Goal: Task Accomplishment & Management: Manage account settings

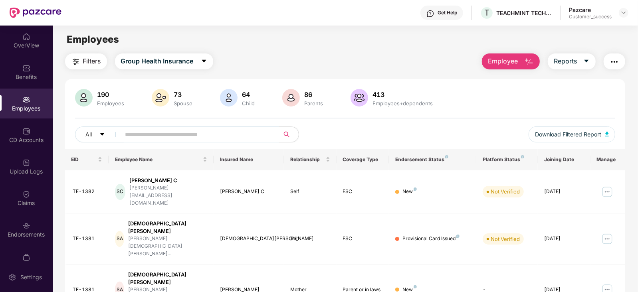
scroll to position [154, 0]
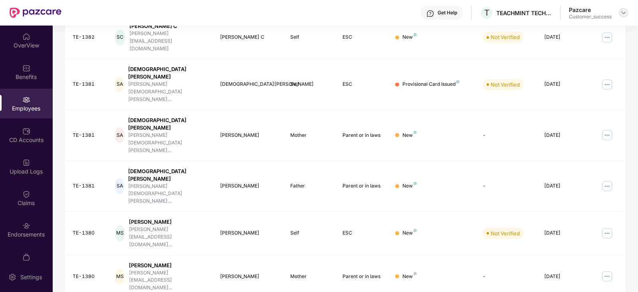
click at [625, 13] on img at bounding box center [623, 13] width 6 height 6
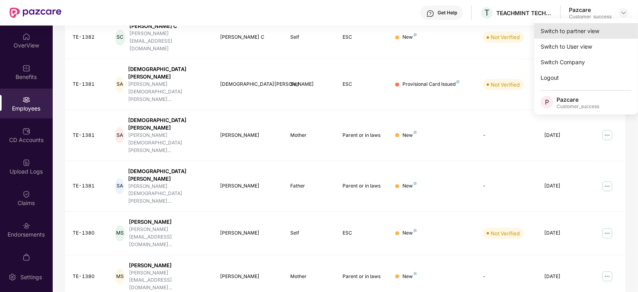
click at [555, 33] on div "Switch to partner view" at bounding box center [586, 31] width 104 height 16
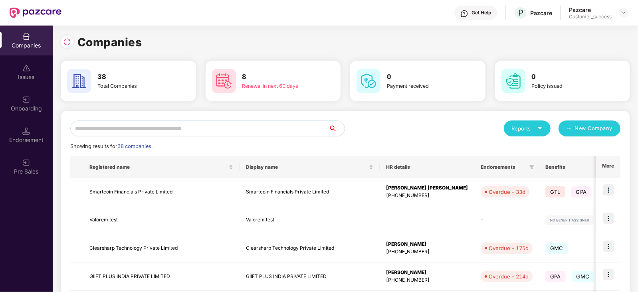
click at [172, 124] on input "text" at bounding box center [199, 129] width 258 height 16
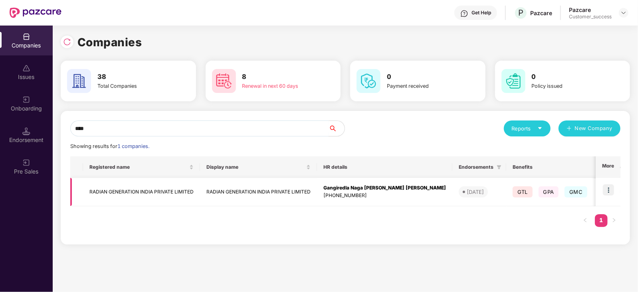
type input "****"
click at [605, 186] on img at bounding box center [608, 189] width 11 height 11
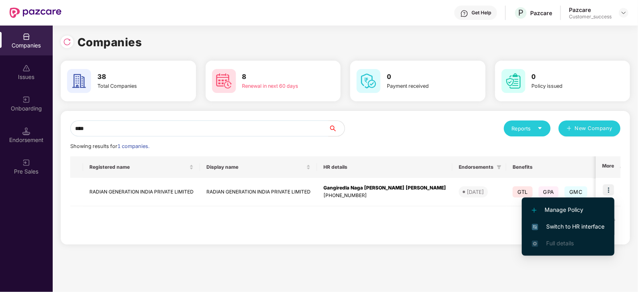
click at [580, 224] on span "Switch to HR interface" at bounding box center [568, 226] width 73 height 9
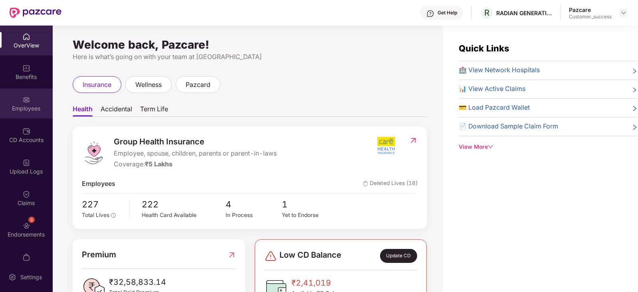
click at [25, 103] on img at bounding box center [26, 100] width 8 height 8
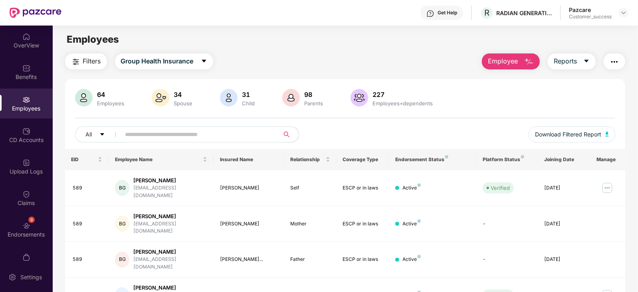
click at [184, 136] on input "text" at bounding box center [196, 135] width 143 height 12
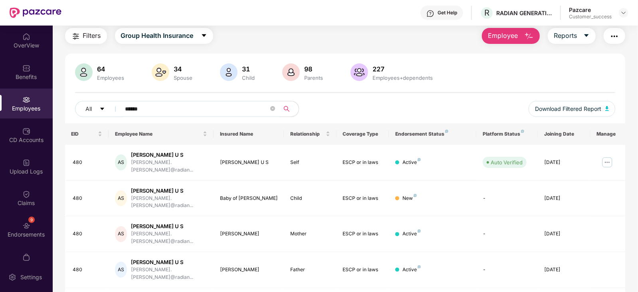
type input "******"
click at [624, 13] on img at bounding box center [623, 13] width 6 height 6
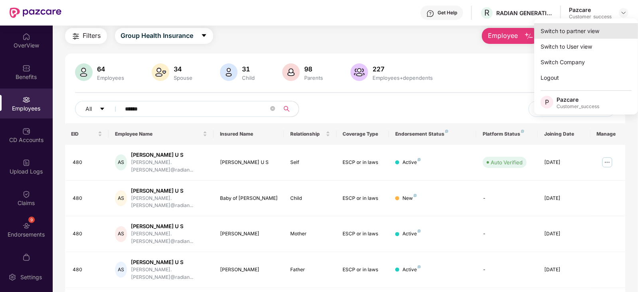
click at [598, 33] on div "Switch to partner view" at bounding box center [586, 31] width 104 height 16
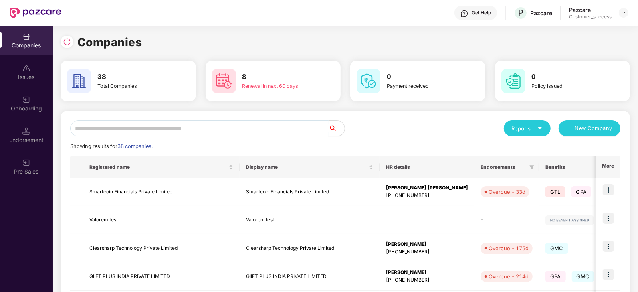
click at [231, 127] on input "text" at bounding box center [199, 129] width 258 height 16
click at [23, 101] on img at bounding box center [26, 100] width 8 height 8
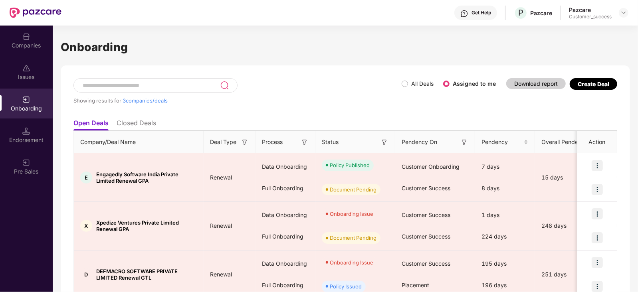
click at [591, 87] on div "Create Deal" at bounding box center [593, 84] width 47 height 12
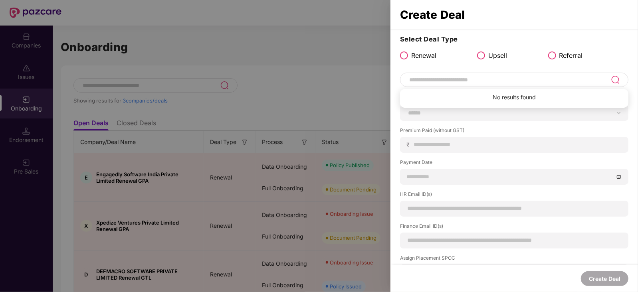
click at [484, 83] on input at bounding box center [509, 80] width 202 height 10
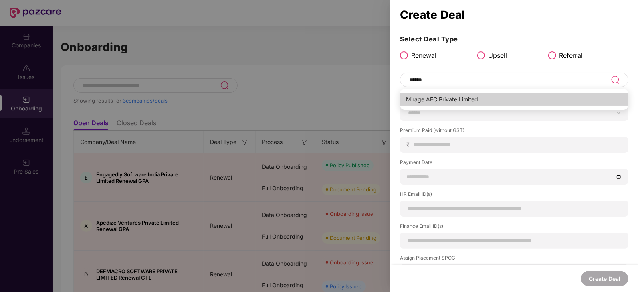
type input "**********"
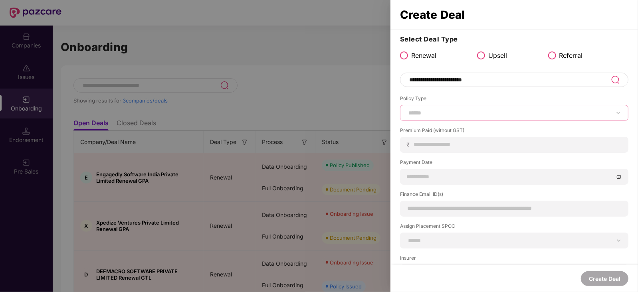
click at [478, 113] on select "****** *** ********* *** *** *** **** ***" at bounding box center [514, 113] width 215 height 6
select select "***"
click at [407, 110] on select "****** *** ********* *** *** *** **** ***" at bounding box center [514, 113] width 215 height 6
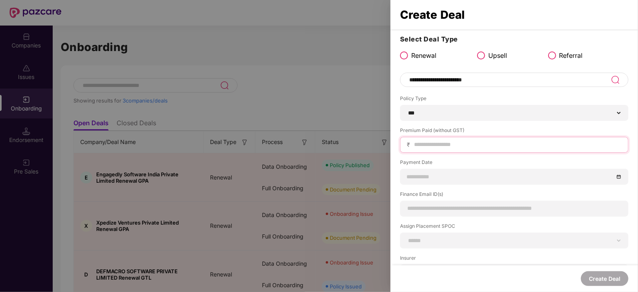
click at [448, 147] on input at bounding box center [517, 144] width 208 height 8
type input "******"
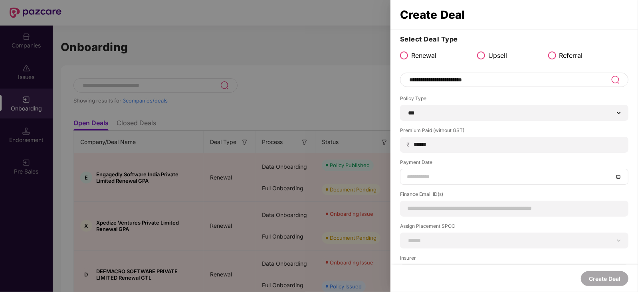
click at [459, 176] on input at bounding box center [510, 176] width 207 height 9
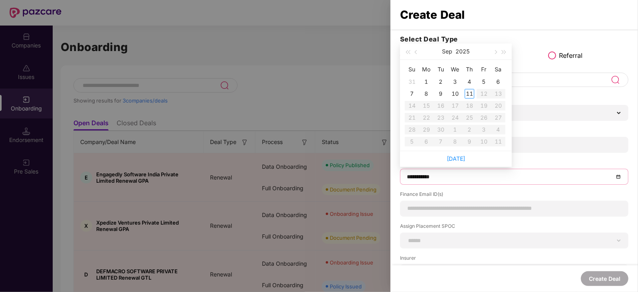
type input "**********"
click at [414, 51] on button "button" at bounding box center [416, 52] width 9 height 16
type input "**********"
click at [466, 106] on div "17" at bounding box center [470, 106] width 10 height 10
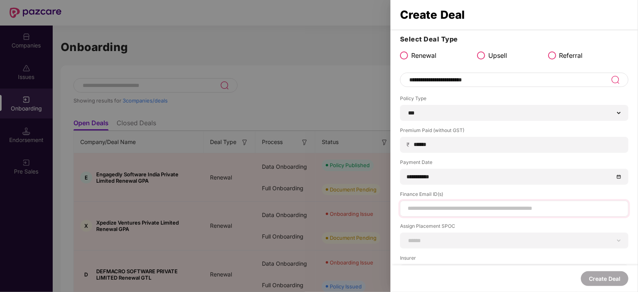
click at [445, 202] on div at bounding box center [514, 209] width 228 height 16
click at [445, 204] on input at bounding box center [514, 208] width 215 height 8
type input "**********"
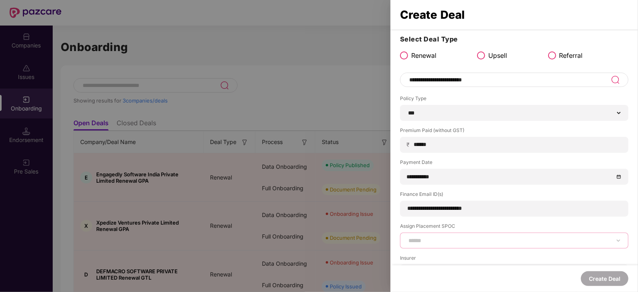
click at [483, 239] on select "**********" at bounding box center [514, 240] width 215 height 6
select select "**********"
click at [407, 237] on select "**********" at bounding box center [514, 240] width 215 height 6
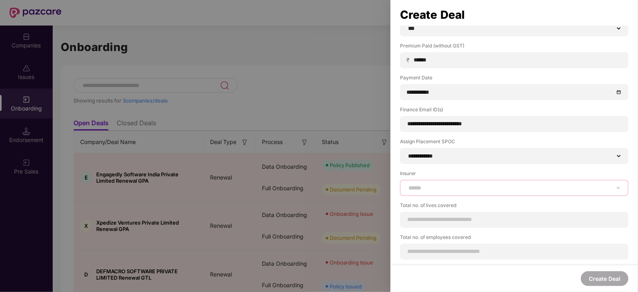
click at [454, 190] on select "**********" at bounding box center [514, 188] width 215 height 6
select select "*********"
click at [407, 185] on select "**********" at bounding box center [514, 188] width 215 height 6
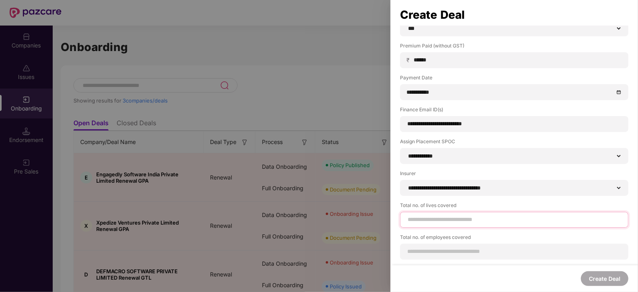
click at [451, 222] on input at bounding box center [514, 220] width 215 height 8
type input "**"
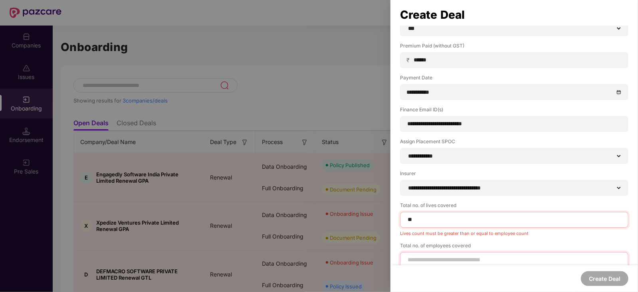
click at [451, 256] on input at bounding box center [514, 260] width 215 height 8
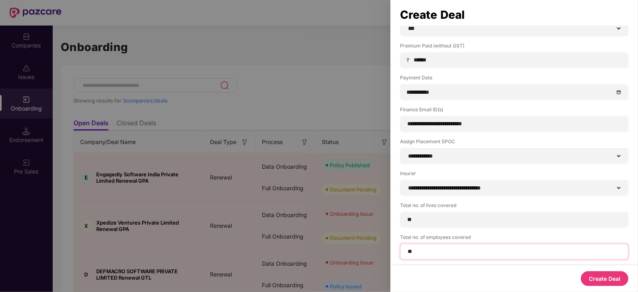
type input "**"
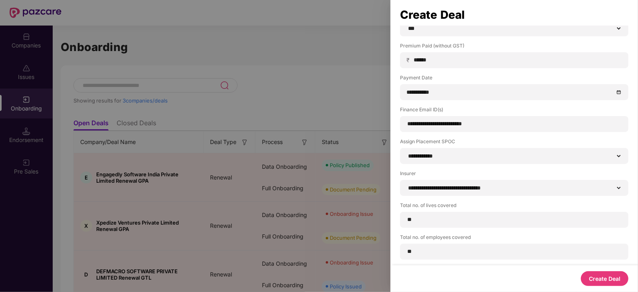
click at [623, 280] on button "Create Deal" at bounding box center [604, 278] width 47 height 15
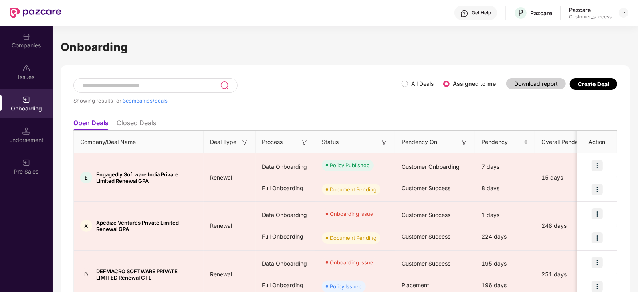
click at [37, 107] on div "Onboarding" at bounding box center [26, 109] width 53 height 8
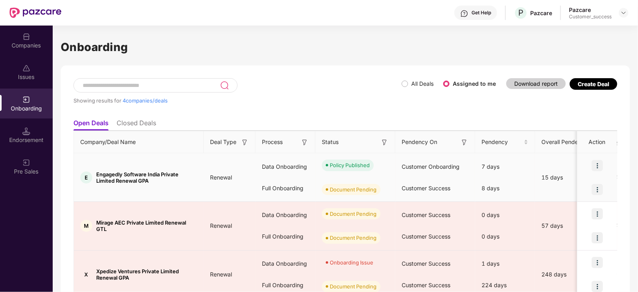
scroll to position [84, 0]
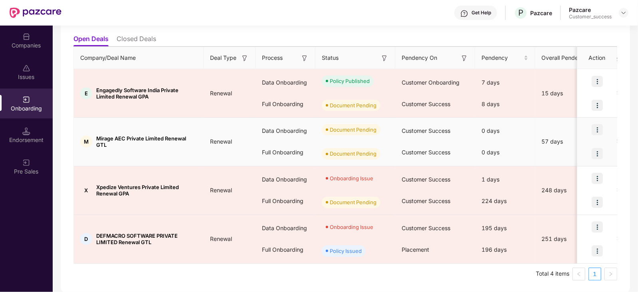
click at [599, 129] on img at bounding box center [596, 129] width 11 height 11
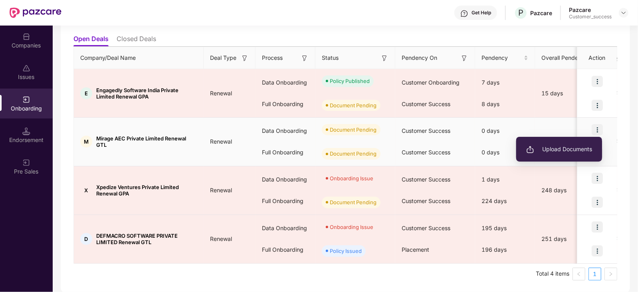
click at [573, 150] on span "Upload Documents" at bounding box center [559, 149] width 66 height 9
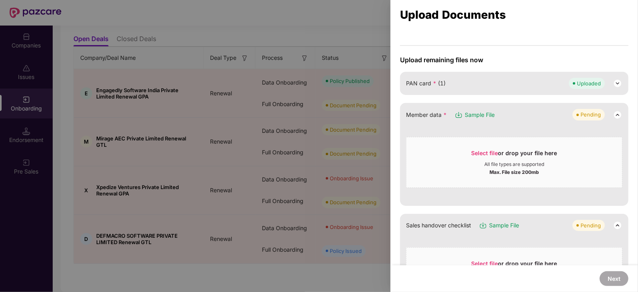
scroll to position [49, 0]
click at [479, 116] on span "Sample File" at bounding box center [480, 115] width 30 height 9
click at [493, 157] on div "Select file or drop your file here" at bounding box center [514, 155] width 86 height 12
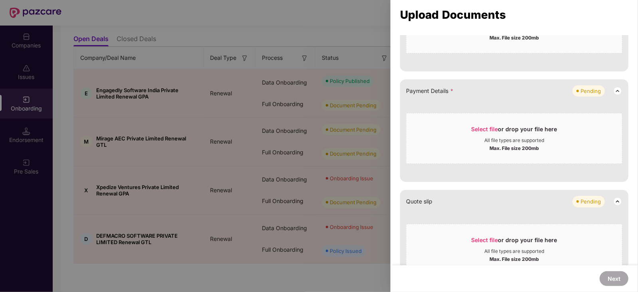
scroll to position [327, 0]
click at [481, 131] on div "Select file or drop your file here" at bounding box center [514, 131] width 86 height 12
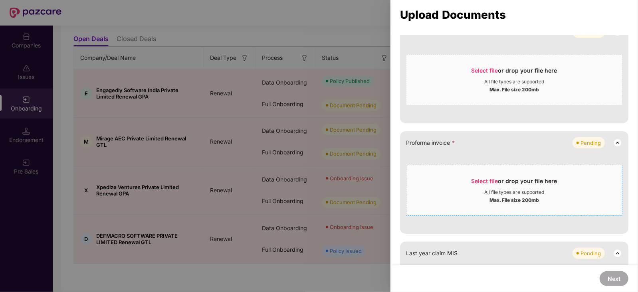
scroll to position [417, 0]
click at [477, 184] on div "Select file or drop your file here" at bounding box center [514, 182] width 86 height 12
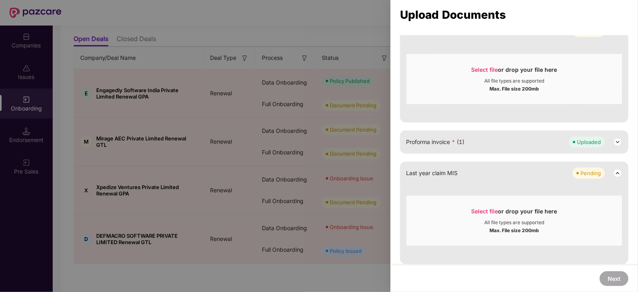
scroll to position [530, 0]
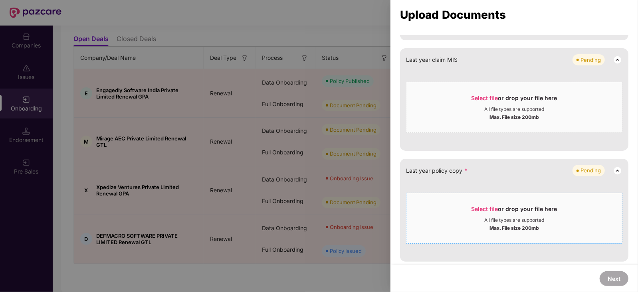
click at [493, 209] on span "Select file" at bounding box center [484, 209] width 27 height 7
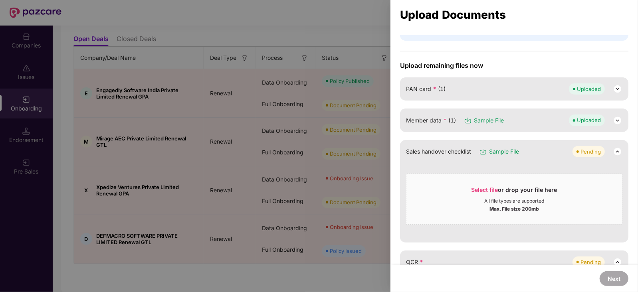
scroll to position [155, 0]
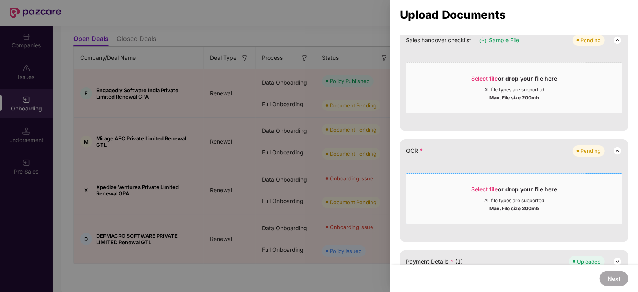
click at [479, 188] on span "Select file" at bounding box center [484, 189] width 27 height 7
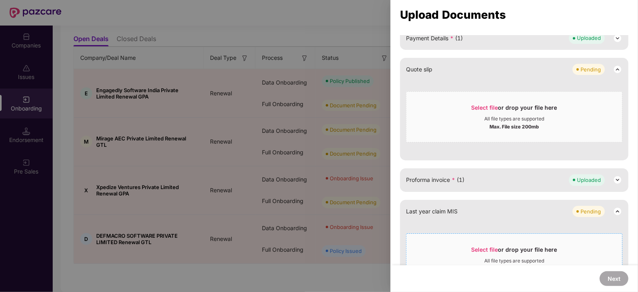
scroll to position [309, 0]
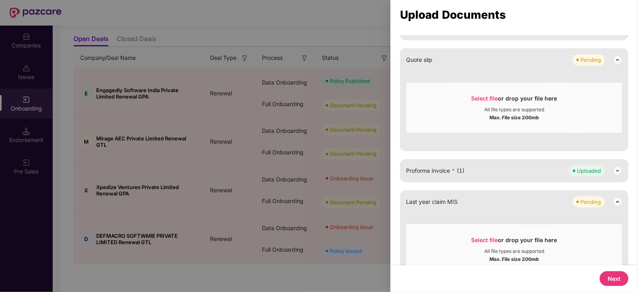
click at [613, 279] on button "Next" at bounding box center [613, 278] width 29 height 15
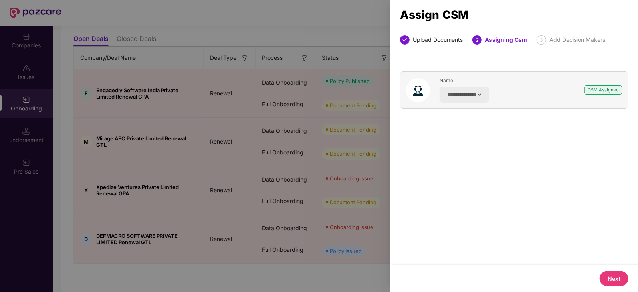
scroll to position [0, 0]
click at [608, 278] on button "Next" at bounding box center [613, 278] width 29 height 15
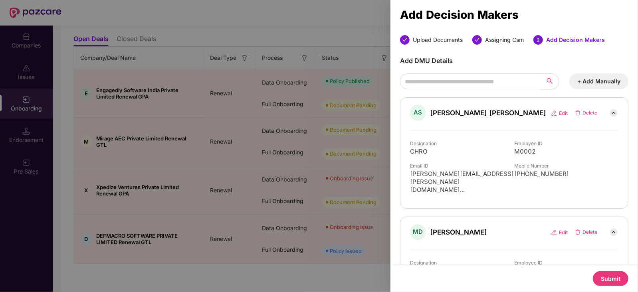
click at [608, 278] on button "Submit" at bounding box center [611, 278] width 36 height 15
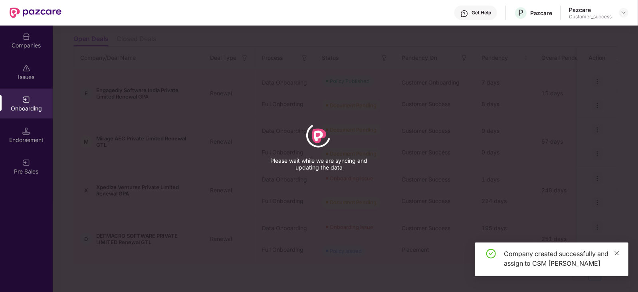
click at [619, 252] on icon "close" at bounding box center [617, 254] width 6 height 6
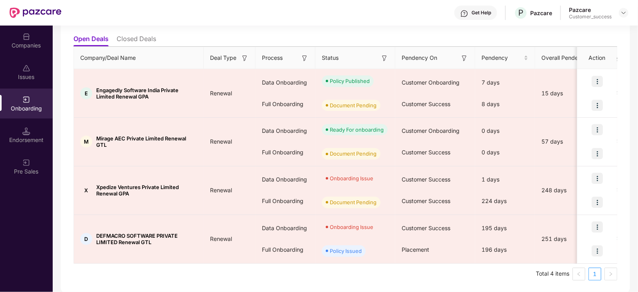
click at [38, 50] on div "Companies" at bounding box center [26, 41] width 53 height 30
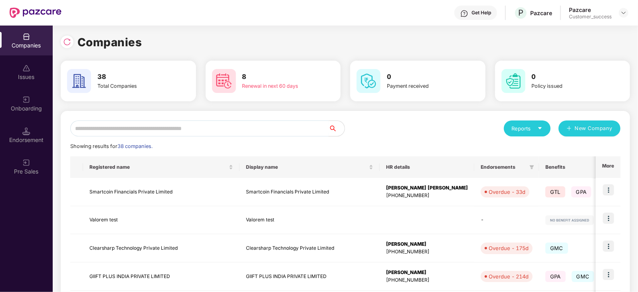
click at [148, 122] on input "text" at bounding box center [199, 129] width 258 height 16
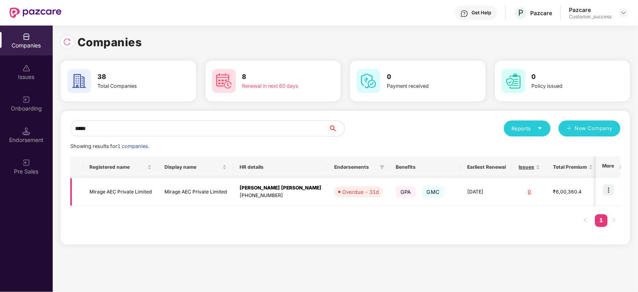
type input "*****"
click at [605, 190] on img at bounding box center [608, 189] width 11 height 11
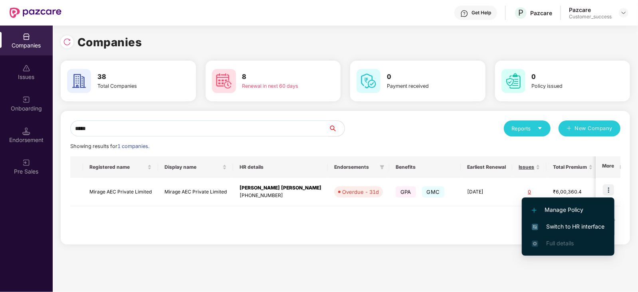
click at [596, 224] on span "Switch to HR interface" at bounding box center [568, 226] width 73 height 9
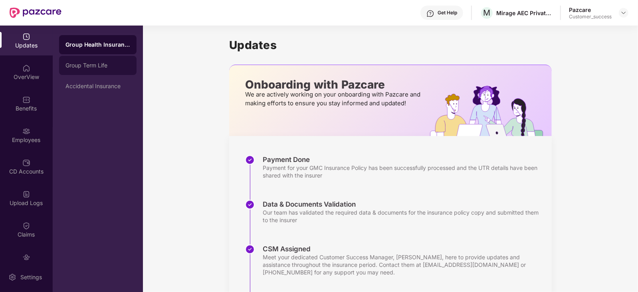
click at [110, 70] on div "Group Term Life" at bounding box center [97, 65] width 77 height 19
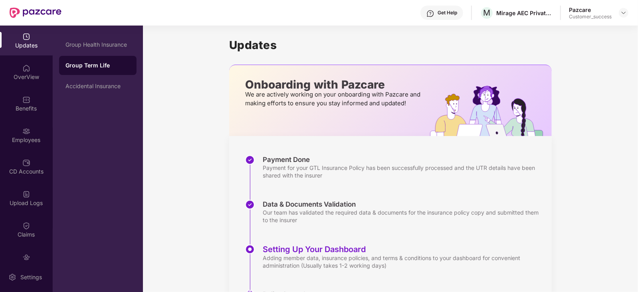
scroll to position [50, 0]
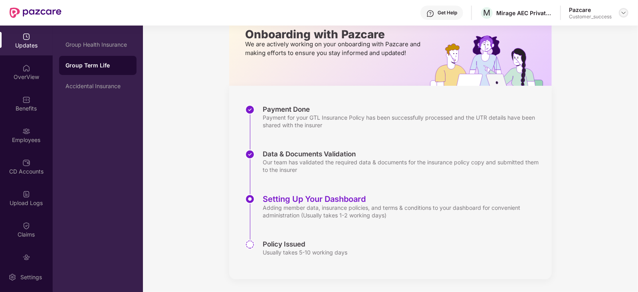
click at [623, 13] on img at bounding box center [623, 13] width 6 height 6
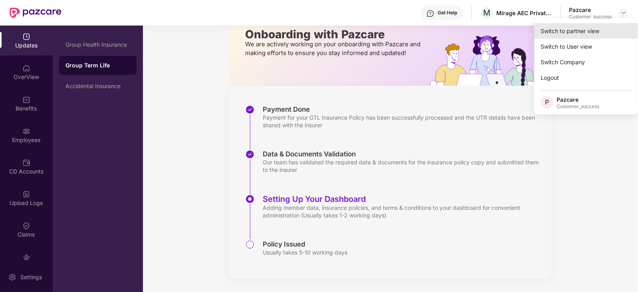
click at [599, 34] on div "Switch to partner view" at bounding box center [586, 31] width 104 height 16
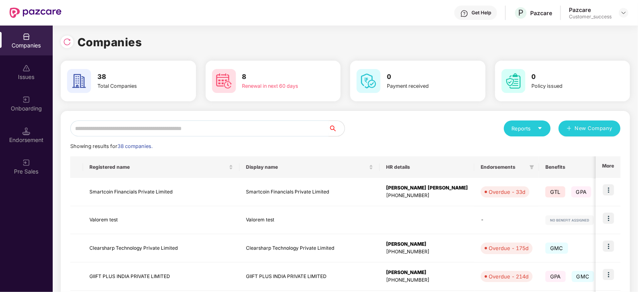
click at [295, 127] on input "text" at bounding box center [199, 129] width 258 height 16
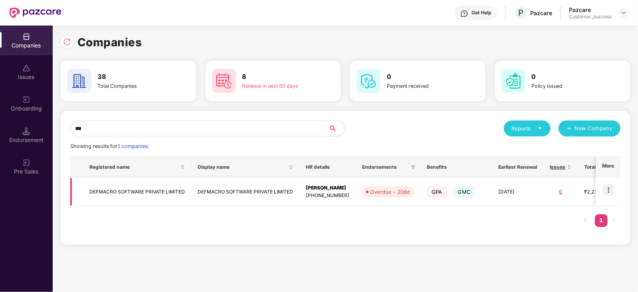
type input "***"
click at [611, 188] on img at bounding box center [608, 189] width 11 height 11
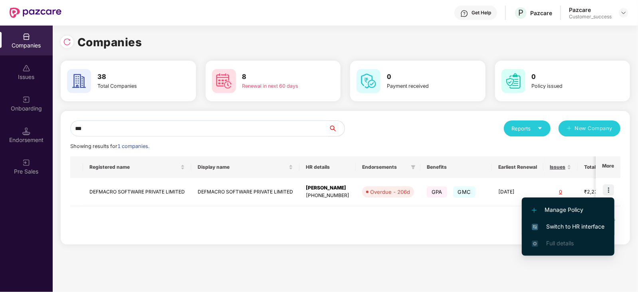
click at [577, 224] on span "Switch to HR interface" at bounding box center [568, 226] width 73 height 9
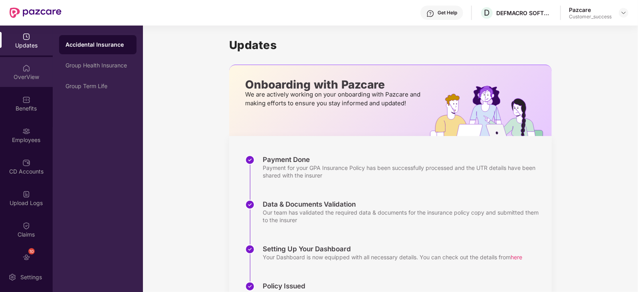
click at [16, 81] on div "OverView" at bounding box center [26, 77] width 53 height 8
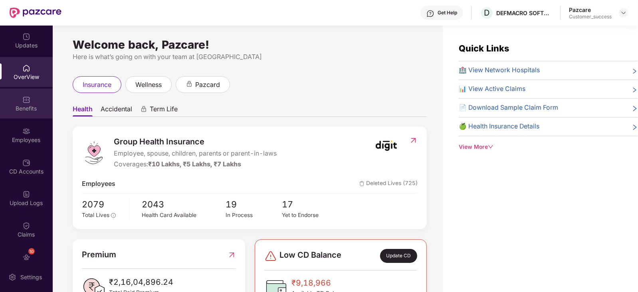
click at [20, 102] on div "Benefits" at bounding box center [26, 104] width 53 height 30
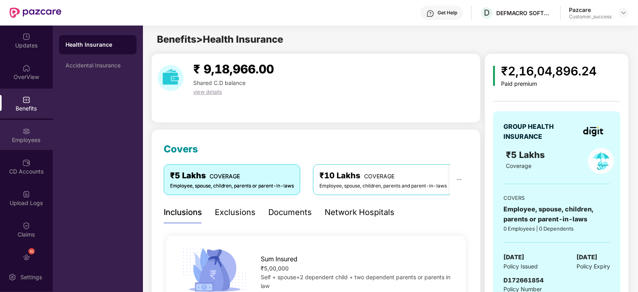
click at [34, 138] on div "Employees" at bounding box center [26, 140] width 53 height 8
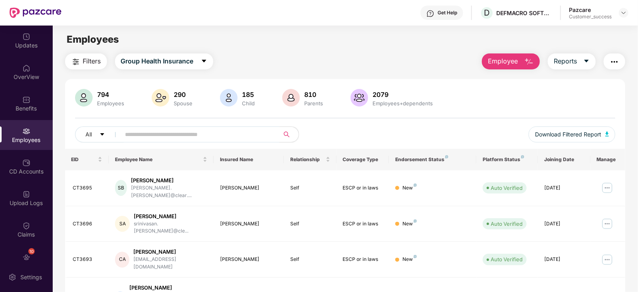
click at [139, 136] on input "text" at bounding box center [196, 135] width 143 height 12
paste input "******"
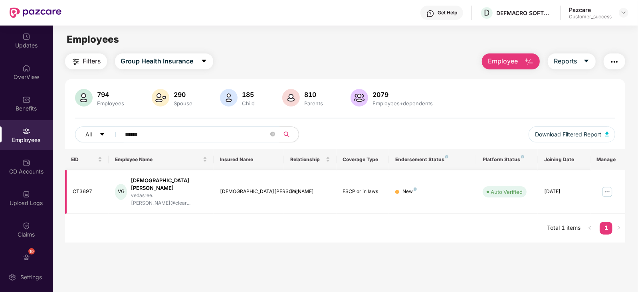
type input "******"
click at [608, 186] on img at bounding box center [607, 192] width 13 height 13
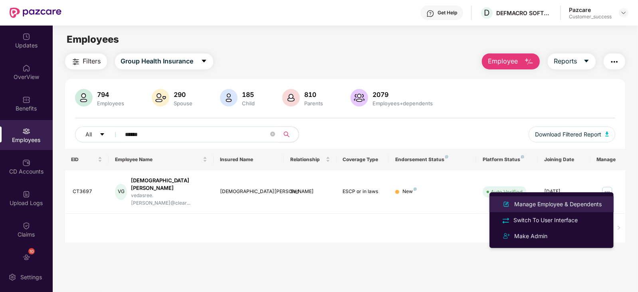
click at [566, 202] on div "Manage Employee & Dependents" at bounding box center [557, 204] width 91 height 9
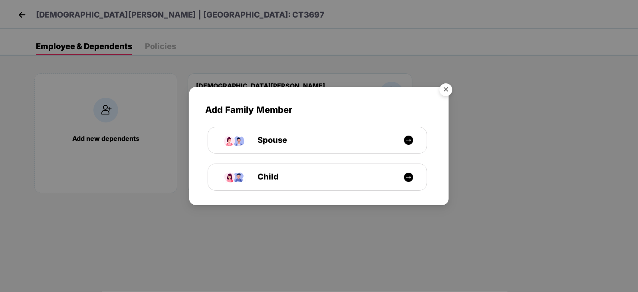
click at [441, 90] on img "Close" at bounding box center [446, 91] width 22 height 22
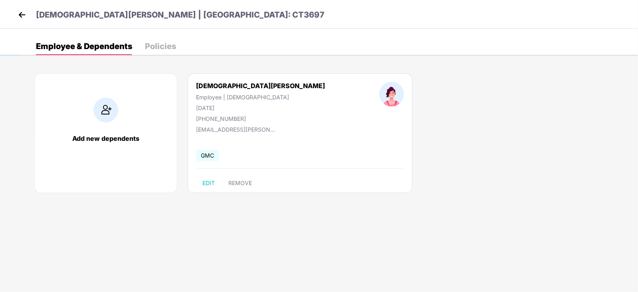
click at [231, 119] on div "+919944588920" at bounding box center [260, 118] width 129 height 7
copy div "+919944588920"
click at [229, 119] on div "+919944588920" at bounding box center [260, 118] width 129 height 7
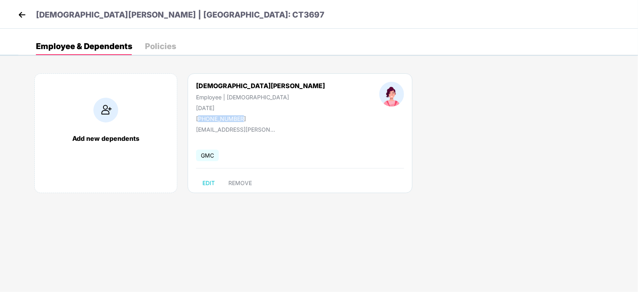
click at [229, 119] on div "+919944588920" at bounding box center [260, 118] width 129 height 7
copy div "+919944588920"
click at [233, 118] on div "+919944588920" at bounding box center [260, 118] width 129 height 7
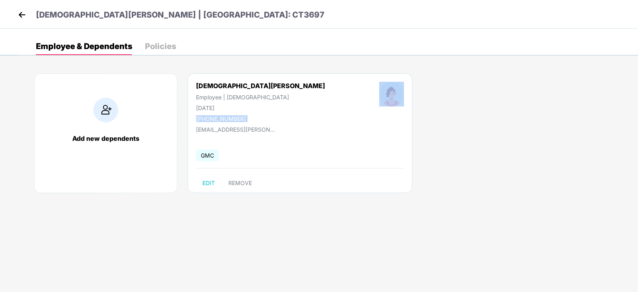
click at [233, 118] on div "+919944588920" at bounding box center [260, 118] width 129 height 7
copy div "+919944588920"
click at [15, 13] on div "Vedasree Gandham | EID: CT3697" at bounding box center [319, 14] width 638 height 29
click at [21, 12] on img at bounding box center [22, 15] width 12 height 12
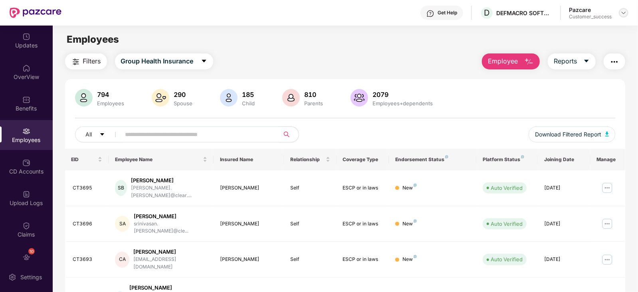
click at [621, 13] on img at bounding box center [623, 13] width 6 height 6
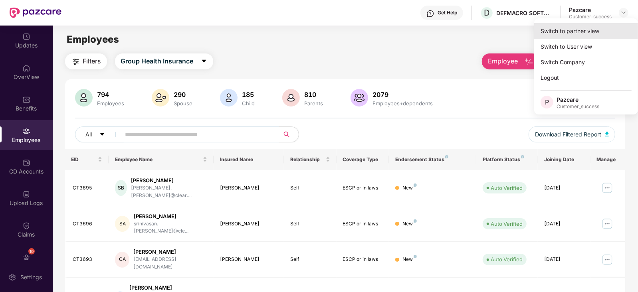
click at [599, 30] on div "Switch to partner view" at bounding box center [586, 31] width 104 height 16
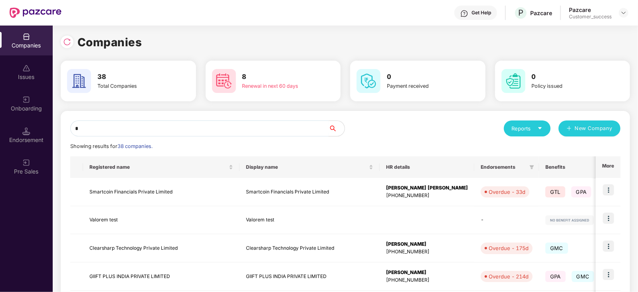
click at [243, 129] on input "*" at bounding box center [199, 129] width 258 height 16
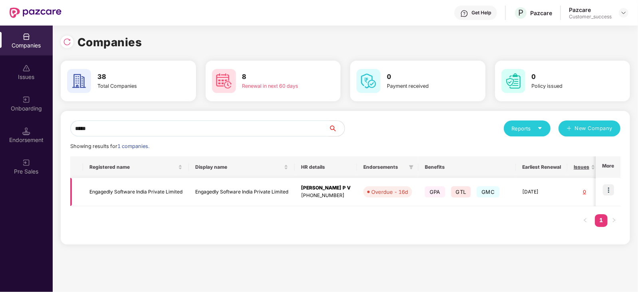
type input "*****"
click at [607, 191] on img at bounding box center [608, 189] width 11 height 11
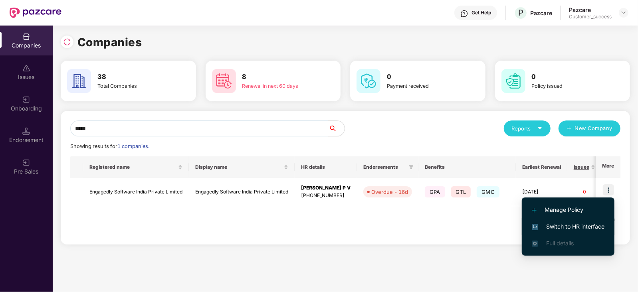
click at [553, 230] on span "Switch to HR interface" at bounding box center [568, 226] width 73 height 9
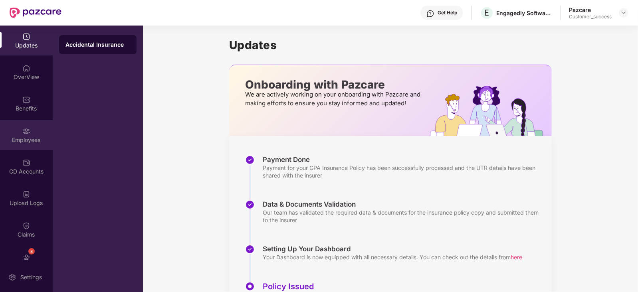
click at [21, 142] on div "Employees" at bounding box center [26, 140] width 53 height 8
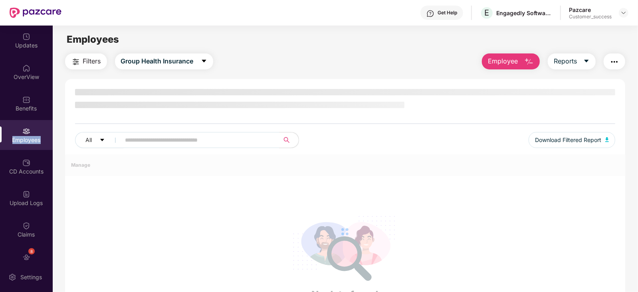
click at [21, 142] on div "Employees" at bounding box center [26, 140] width 53 height 8
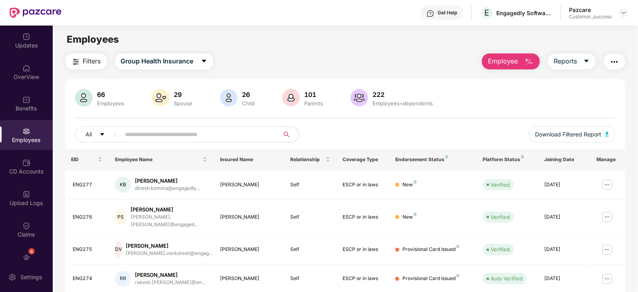
click at [179, 135] on input "text" at bounding box center [196, 135] width 143 height 12
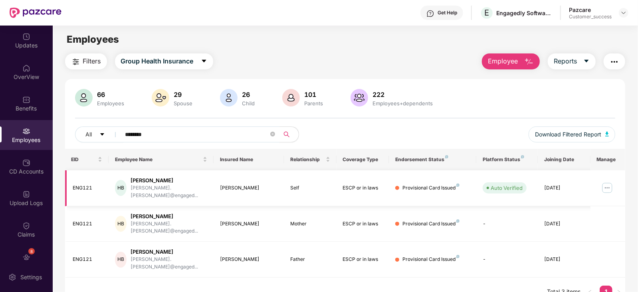
type input "********"
click at [606, 182] on img at bounding box center [607, 188] width 13 height 13
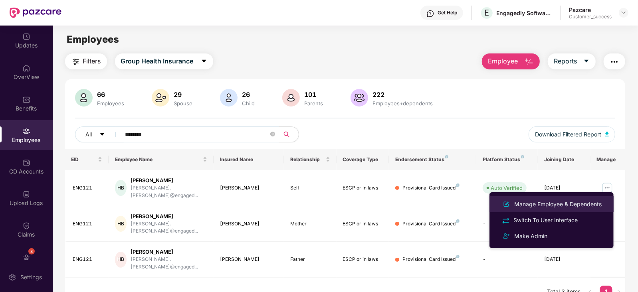
click at [552, 204] on div "Manage Employee & Dependents" at bounding box center [557, 204] width 91 height 9
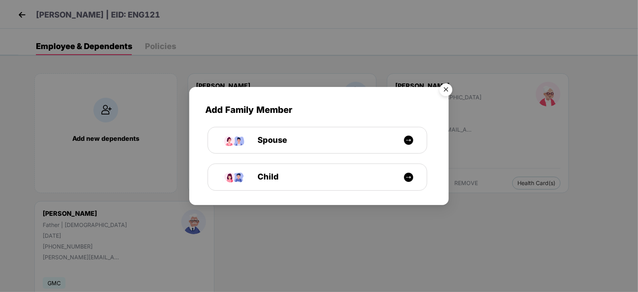
click at [453, 86] on img "Close" at bounding box center [446, 91] width 22 height 22
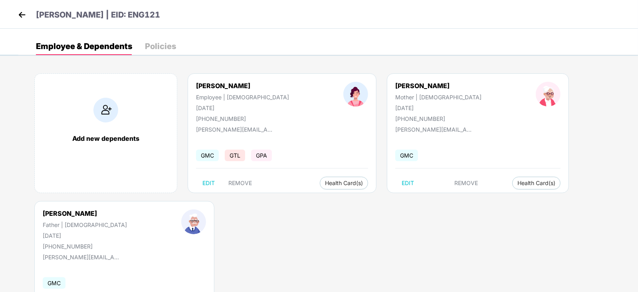
click at [214, 119] on div "+918964013248" at bounding box center [242, 118] width 93 height 7
copy div "+918964013248"
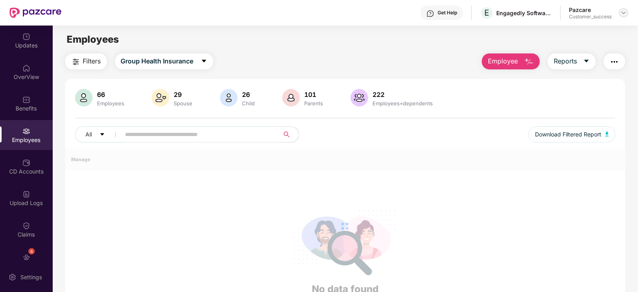
click at [621, 16] on div at bounding box center [624, 13] width 10 height 10
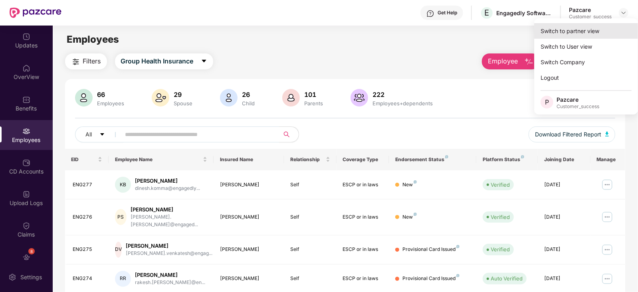
click at [590, 29] on div "Switch to partner view" at bounding box center [586, 31] width 104 height 16
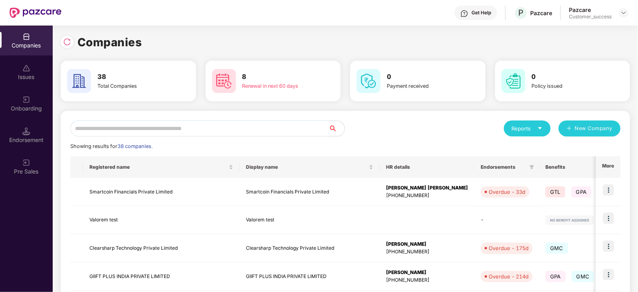
click at [245, 127] on input "text" at bounding box center [199, 129] width 258 height 16
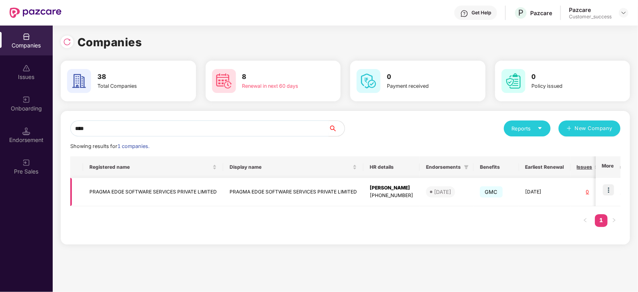
type input "****"
click at [609, 190] on img at bounding box center [608, 189] width 11 height 11
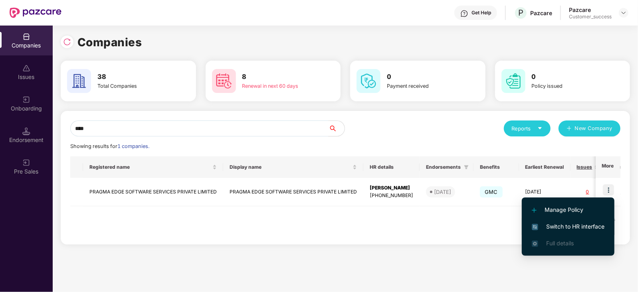
click at [578, 224] on span "Switch to HR interface" at bounding box center [568, 226] width 73 height 9
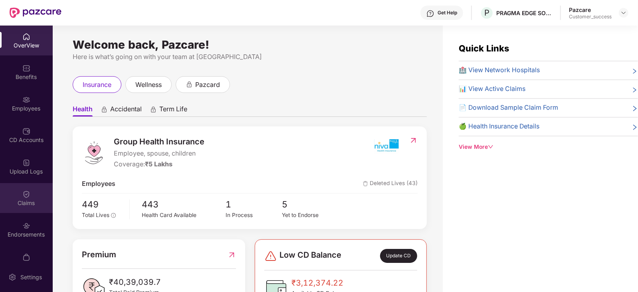
click at [24, 208] on div "Claims" at bounding box center [26, 198] width 53 height 30
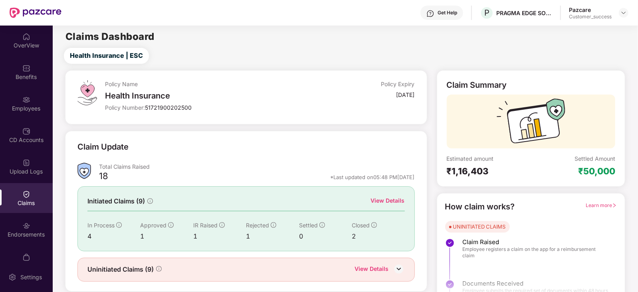
click at [390, 196] on div "View Details" at bounding box center [388, 200] width 34 height 9
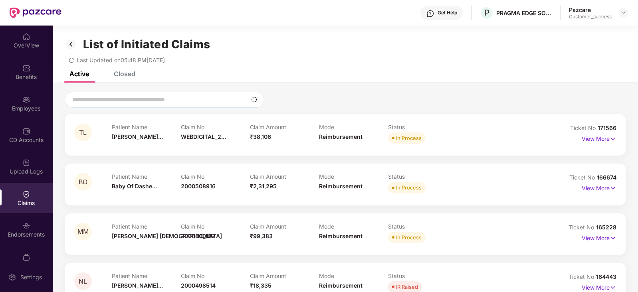
click at [123, 76] on div "Closed" at bounding box center [125, 74] width 22 height 8
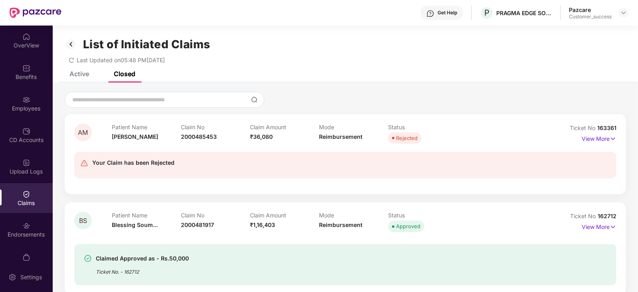
scroll to position [110, 0]
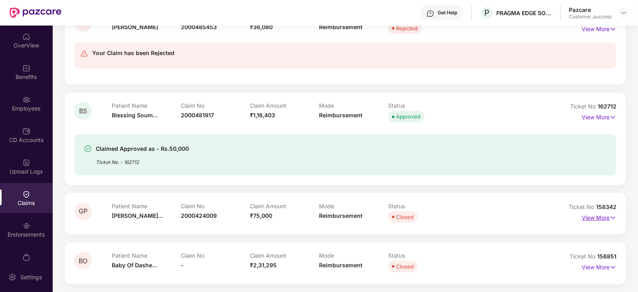
click at [612, 218] on img at bounding box center [612, 218] width 7 height 9
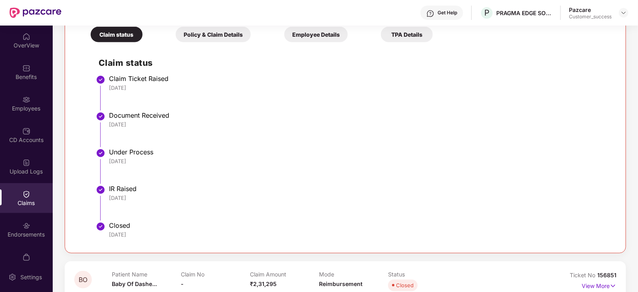
scroll to position [236, 0]
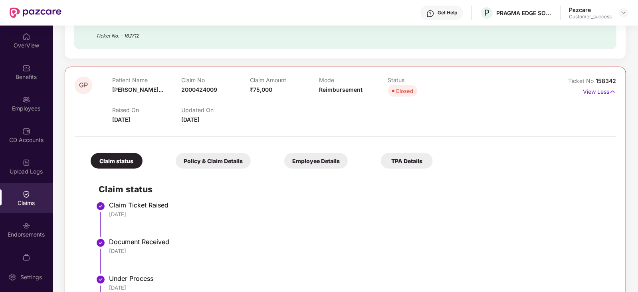
click at [605, 79] on span "158342" at bounding box center [605, 80] width 20 height 7
click at [604, 125] on div at bounding box center [345, 133] width 541 height 17
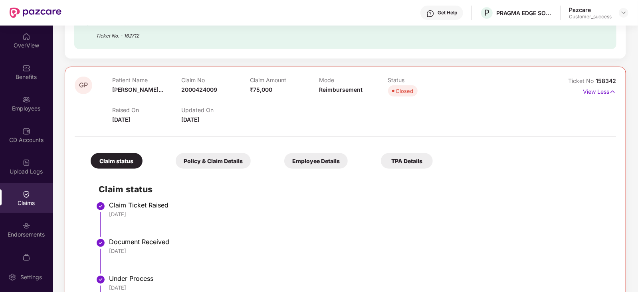
click at [609, 80] on span "158342" at bounding box center [605, 80] width 20 height 7
copy div "No 158342"
click at [202, 91] on span "2000424009" at bounding box center [199, 89] width 36 height 7
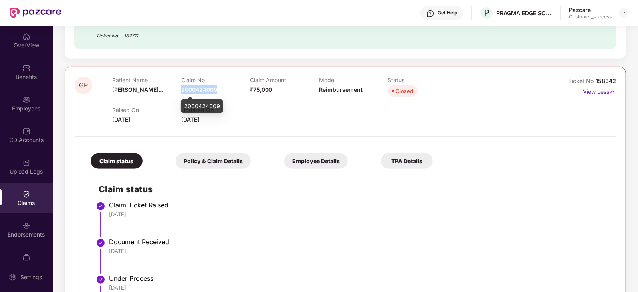
copy span "2000424009"
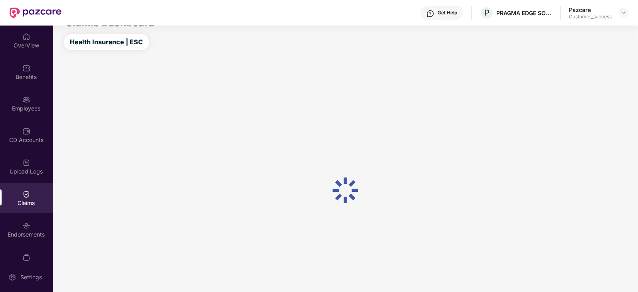
scroll to position [52, 0]
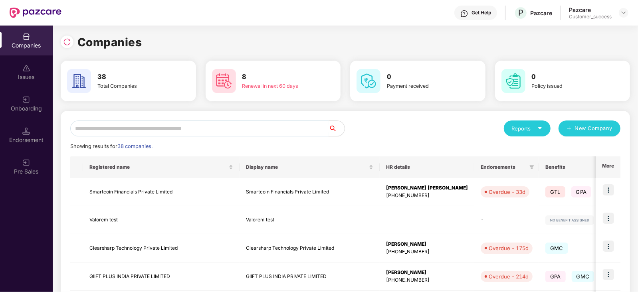
click at [292, 123] on input "text" at bounding box center [199, 129] width 258 height 16
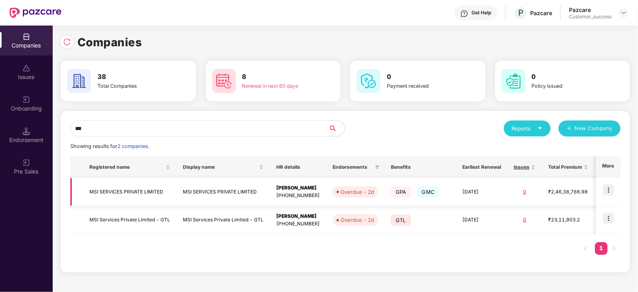
type input "***"
click at [609, 194] on img at bounding box center [608, 189] width 11 height 11
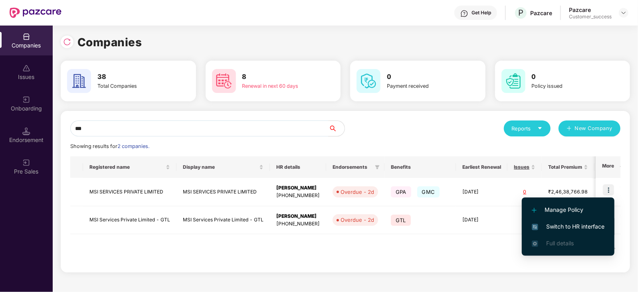
click at [563, 222] on span "Switch to HR interface" at bounding box center [568, 226] width 73 height 9
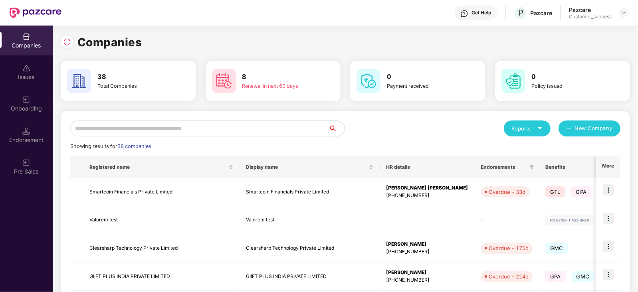
click at [230, 124] on input "text" at bounding box center [199, 129] width 258 height 16
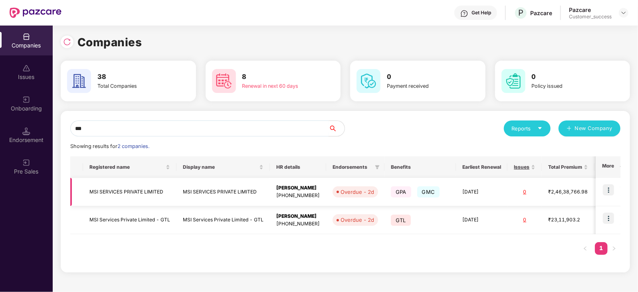
type input "***"
click at [133, 197] on td "MSI SERVICES PRIVATE LIMITED" at bounding box center [129, 192] width 93 height 28
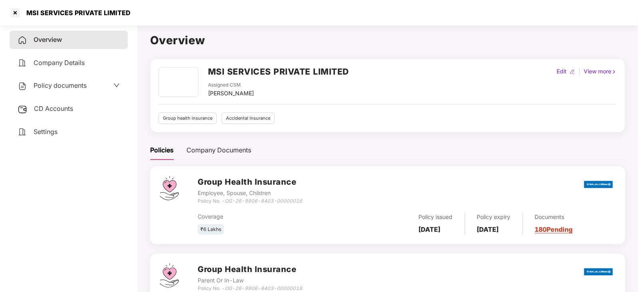
click at [90, 85] on div "Policy documents" at bounding box center [69, 86] width 102 height 10
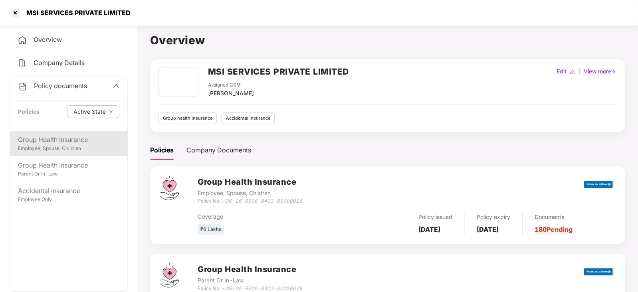
click at [63, 144] on div "Group Health Insurance" at bounding box center [68, 140] width 101 height 10
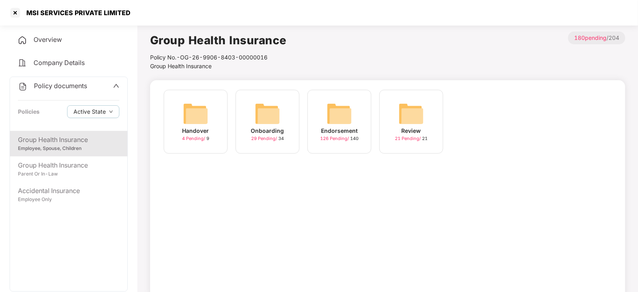
click at [346, 138] on span "126 Pending /" at bounding box center [335, 139] width 30 height 6
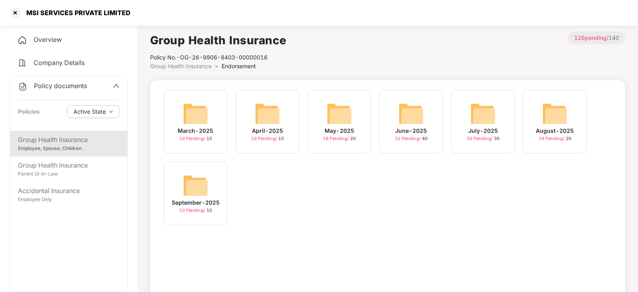
click at [541, 146] on div "August-2025 19 Pending / 20" at bounding box center [555, 122] width 64 height 64
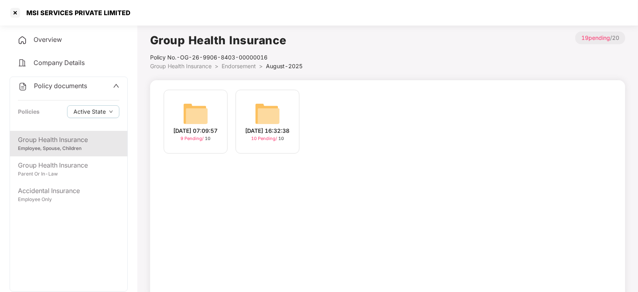
click at [214, 133] on div "26-Aug-2025 07:09:57" at bounding box center [196, 131] width 44 height 9
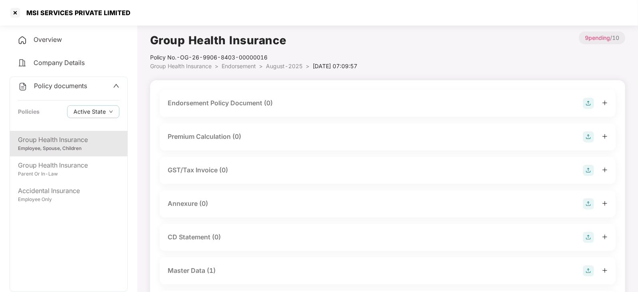
click at [190, 275] on div "Master Data (1)" at bounding box center [192, 271] width 48 height 10
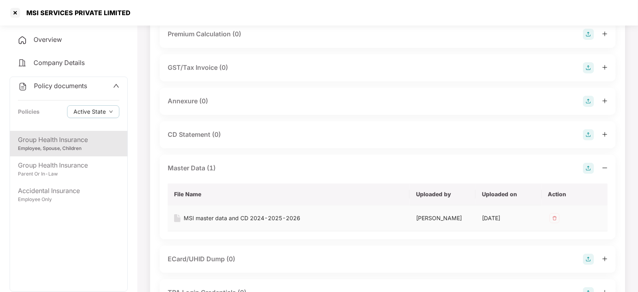
click at [219, 219] on div "MSI master data and CD 2024-2025-2026" at bounding box center [242, 218] width 117 height 9
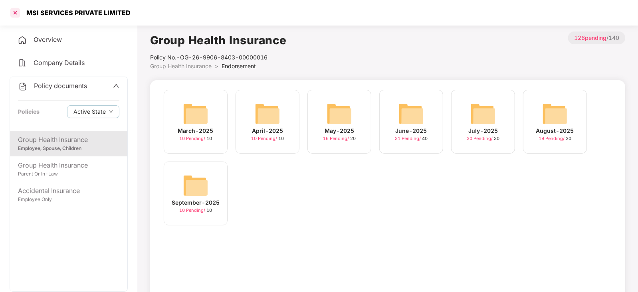
click at [17, 12] on div at bounding box center [15, 12] width 13 height 13
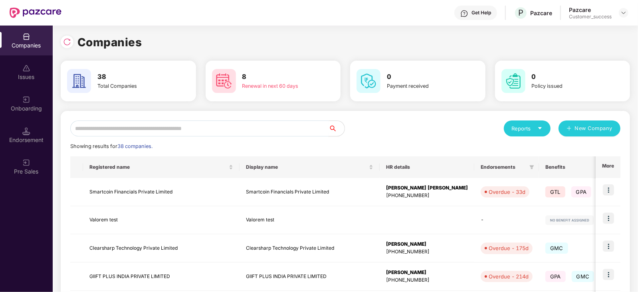
click at [230, 130] on input "text" at bounding box center [199, 129] width 258 height 16
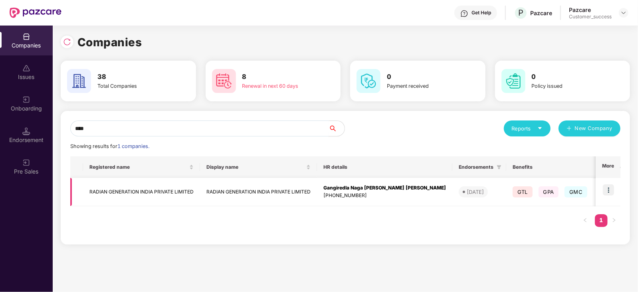
type input "****"
click at [613, 190] on img at bounding box center [608, 189] width 11 height 11
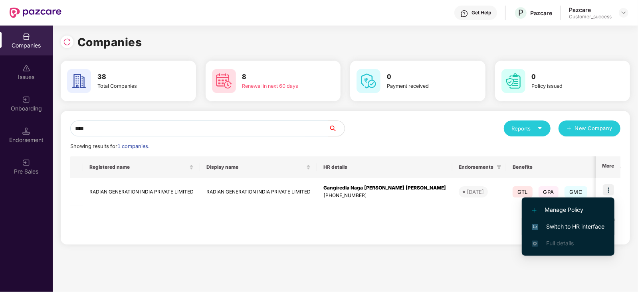
click at [583, 221] on li "Switch to HR interface" at bounding box center [568, 226] width 93 height 17
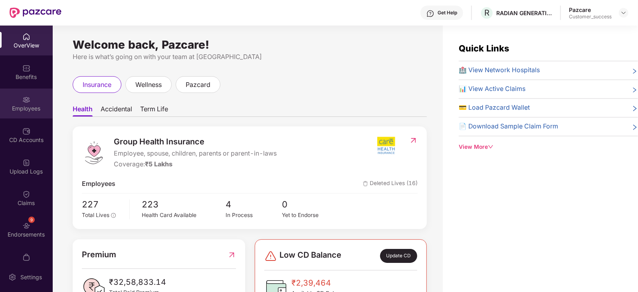
click at [22, 109] on div "Employees" at bounding box center [26, 109] width 53 height 8
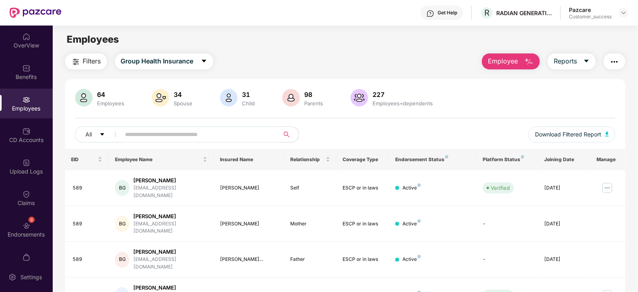
click at [147, 138] on input "text" at bounding box center [196, 135] width 143 height 12
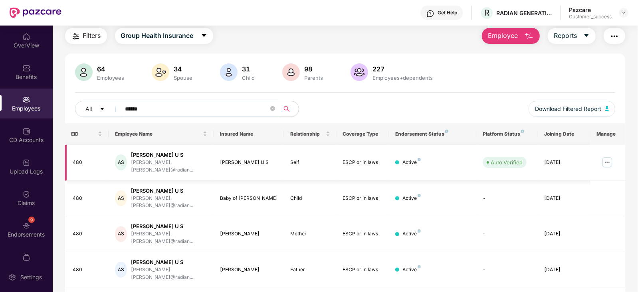
type input "******"
click at [608, 160] on img at bounding box center [607, 162] width 13 height 13
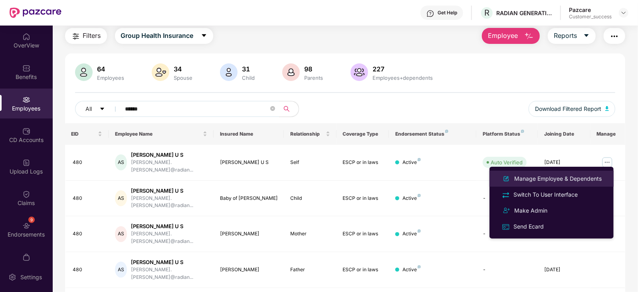
click at [591, 179] on div "Manage Employee & Dependents" at bounding box center [557, 178] width 91 height 9
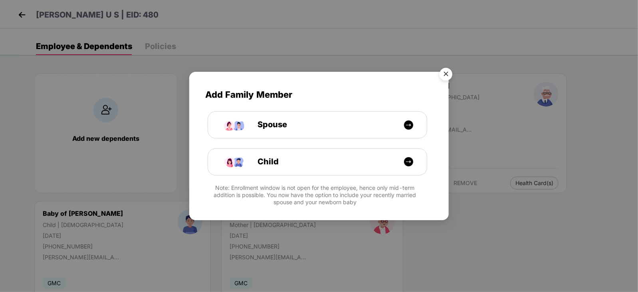
click at [441, 75] on img "Close" at bounding box center [446, 75] width 22 height 22
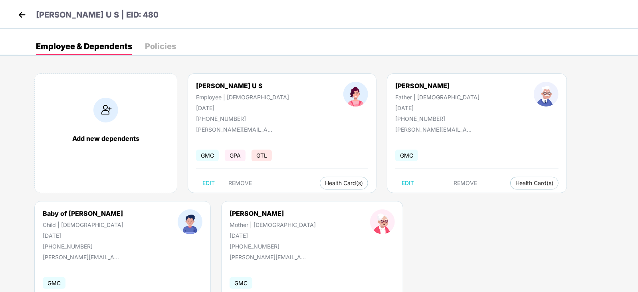
scroll to position [49, 0]
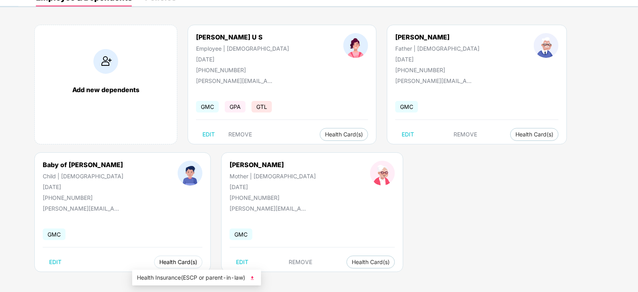
click at [159, 260] on span "Health Card(s)" at bounding box center [178, 262] width 38 height 4
click at [178, 278] on span "Health Insurance(ESCP or parent-in-law)" at bounding box center [196, 277] width 119 height 9
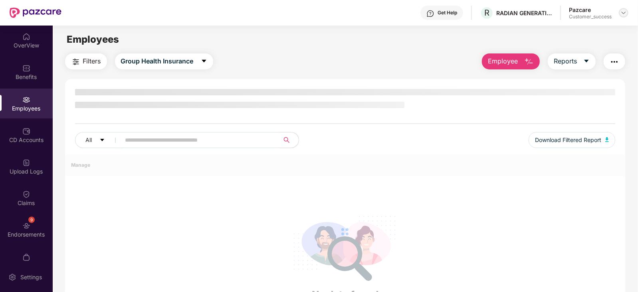
click at [625, 13] on img at bounding box center [623, 13] width 6 height 6
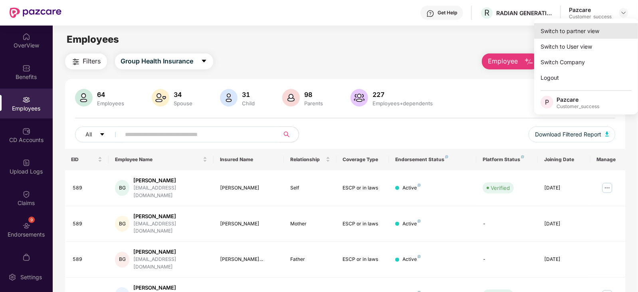
click at [573, 30] on div "Switch to partner view" at bounding box center [586, 31] width 104 height 16
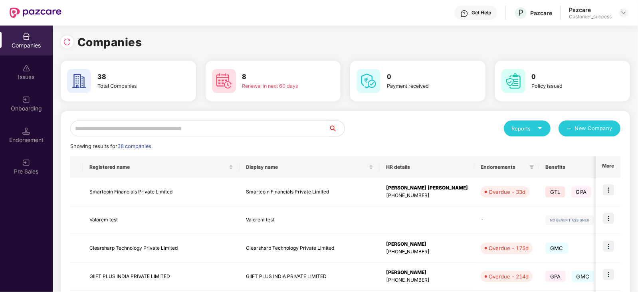
click at [254, 133] on input "text" at bounding box center [199, 129] width 258 height 16
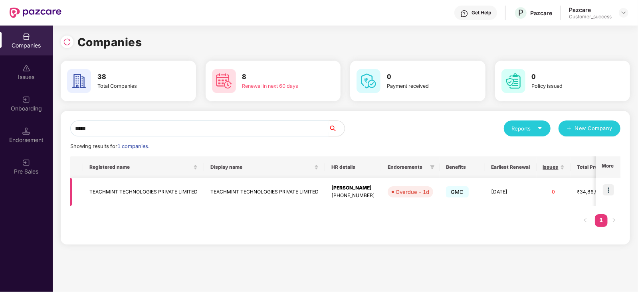
type input "*****"
click at [607, 186] on img at bounding box center [608, 189] width 11 height 11
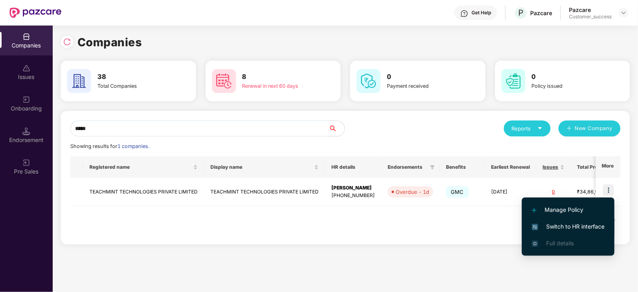
click at [560, 224] on span "Switch to HR interface" at bounding box center [568, 226] width 73 height 9
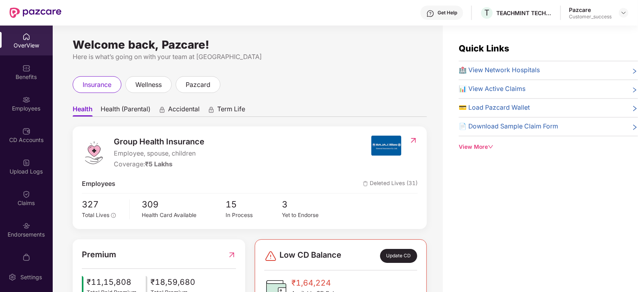
click at [27, 105] on div "Employees" at bounding box center [26, 109] width 53 height 8
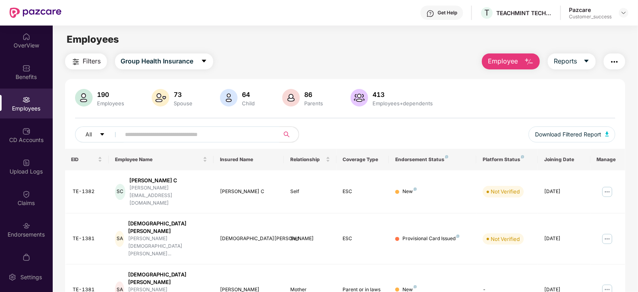
click at [233, 131] on input "text" at bounding box center [196, 135] width 143 height 12
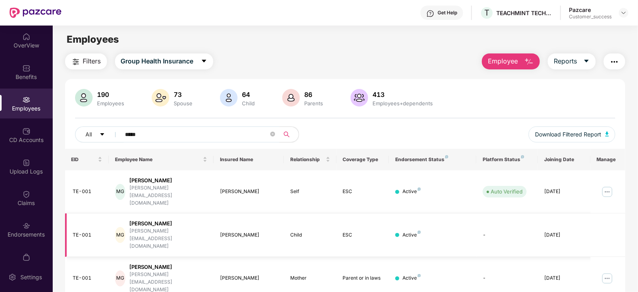
scroll to position [26, 0]
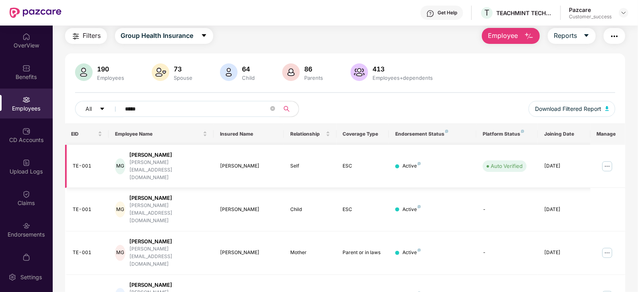
type input "*****"
click at [608, 160] on img at bounding box center [607, 166] width 13 height 13
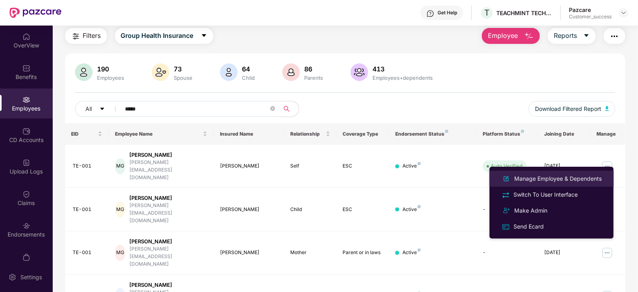
click at [548, 180] on div "Manage Employee & Dependents" at bounding box center [557, 178] width 91 height 9
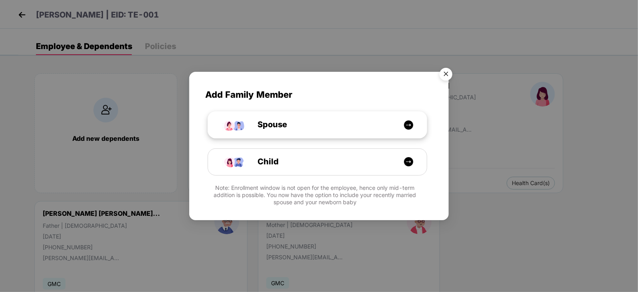
click at [247, 116] on div "Spouse" at bounding box center [317, 125] width 219 height 26
select select "****"
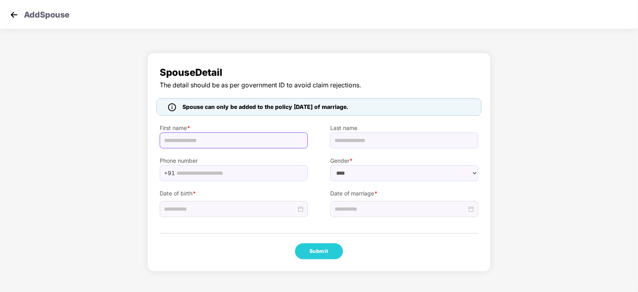
click at [203, 140] on input "text" at bounding box center [234, 141] width 148 height 16
paste input "**********"
type input "**********"
click at [251, 208] on input at bounding box center [230, 209] width 132 height 9
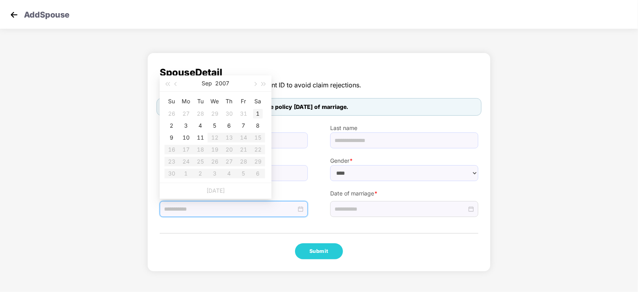
type input "**********"
click at [226, 83] on button "2007" at bounding box center [223, 83] width 14 height 16
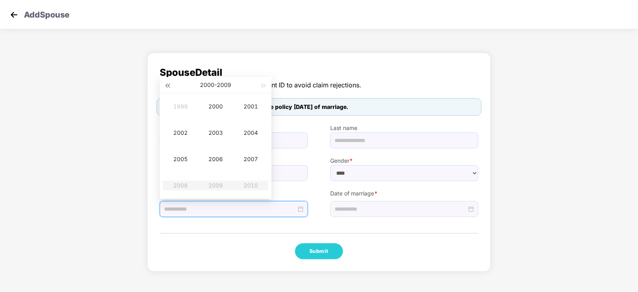
click at [168, 85] on span "button" at bounding box center [167, 86] width 4 height 4
type input "**********"
click at [226, 135] on div "1993" at bounding box center [216, 133] width 24 height 10
type input "**********"
click at [183, 185] on div "Oct" at bounding box center [180, 186] width 24 height 10
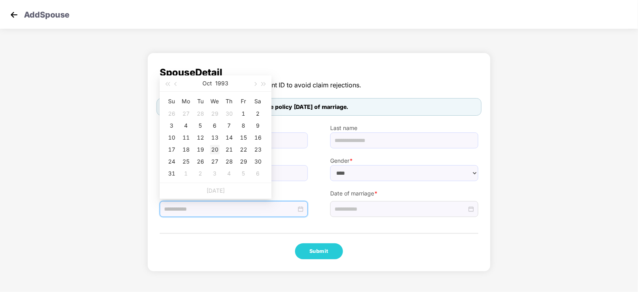
type input "**********"
click at [214, 149] on div "20" at bounding box center [215, 150] width 10 height 10
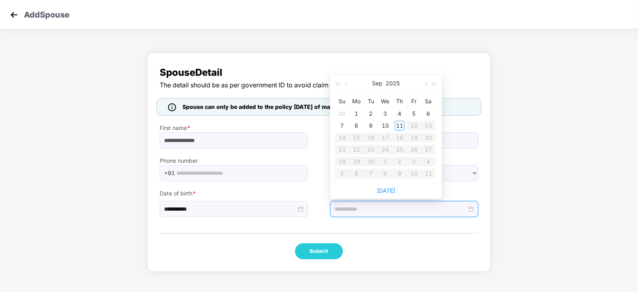
click at [368, 208] on input at bounding box center [400, 209] width 132 height 9
type input "**********"
click at [346, 83] on span "button" at bounding box center [347, 84] width 4 height 4
type input "**********"
click at [386, 136] on div "13" at bounding box center [385, 138] width 10 height 10
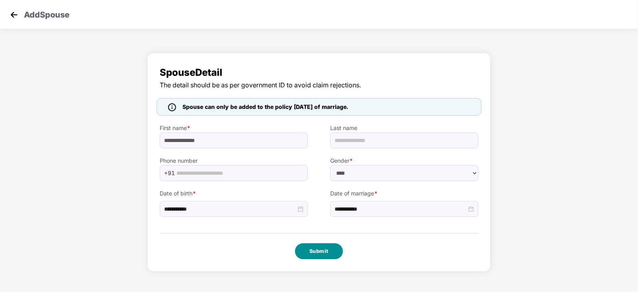
click at [305, 251] on button "Submit" at bounding box center [319, 251] width 48 height 16
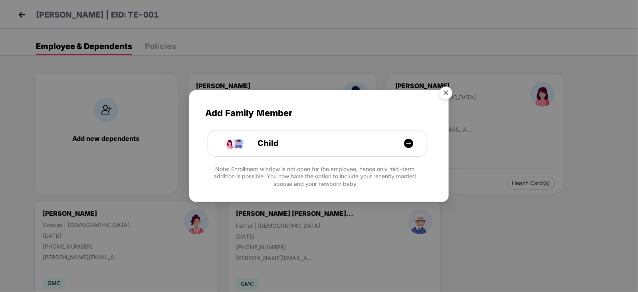
click at [449, 90] on img "Close" at bounding box center [446, 94] width 22 height 22
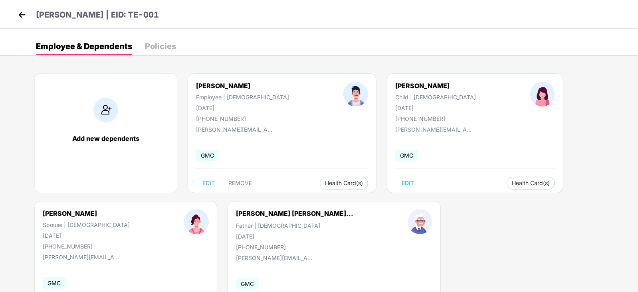
click at [22, 17] on img at bounding box center [22, 15] width 12 height 12
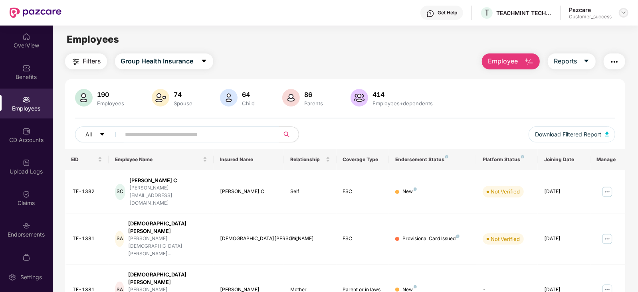
click at [623, 13] on img at bounding box center [623, 13] width 6 height 6
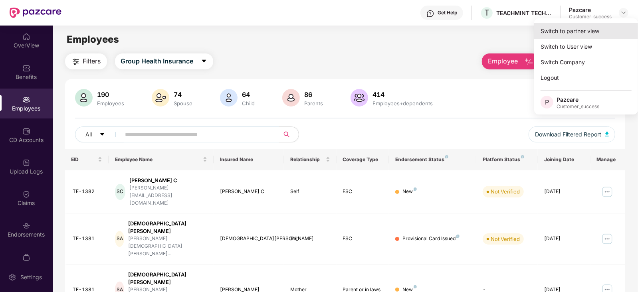
click at [589, 27] on div "Switch to partner view" at bounding box center [586, 31] width 104 height 16
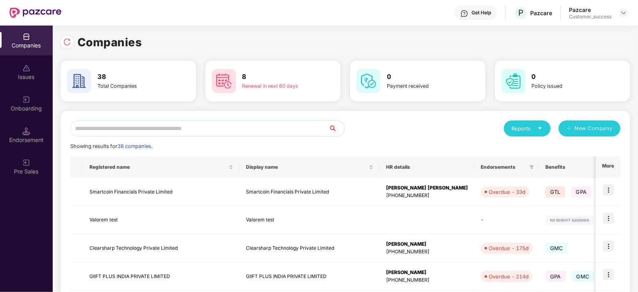
click at [174, 135] on input "text" at bounding box center [199, 129] width 258 height 16
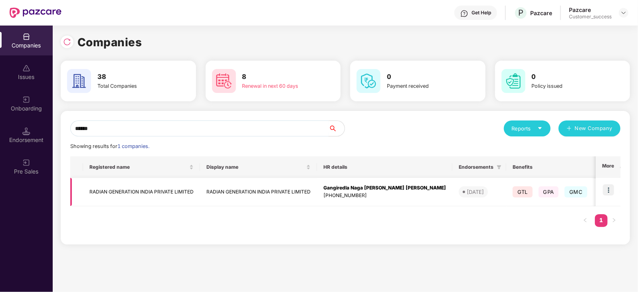
type input "******"
click at [603, 187] on td at bounding box center [607, 192] width 25 height 28
click at [610, 185] on img at bounding box center [608, 189] width 11 height 11
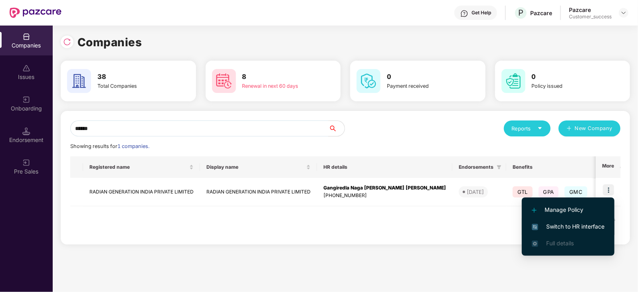
click at [569, 225] on span "Switch to HR interface" at bounding box center [568, 226] width 73 height 9
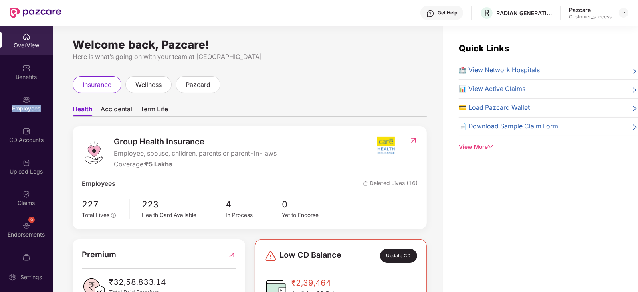
click at [26, 113] on div "Employees" at bounding box center [26, 104] width 53 height 30
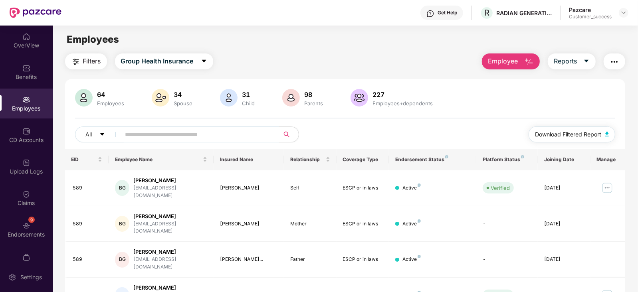
click at [576, 131] on span "Download Filtered Report" at bounding box center [568, 134] width 66 height 9
click at [627, 14] on div at bounding box center [624, 13] width 10 height 10
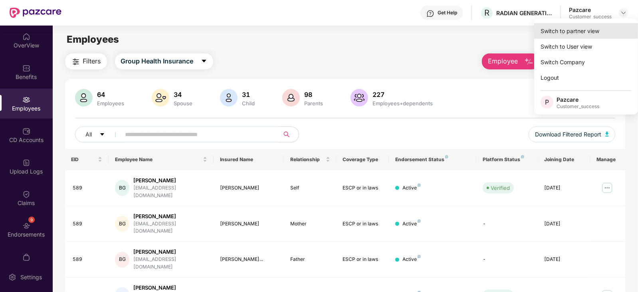
click at [589, 24] on div "Switch to partner view" at bounding box center [586, 31] width 104 height 16
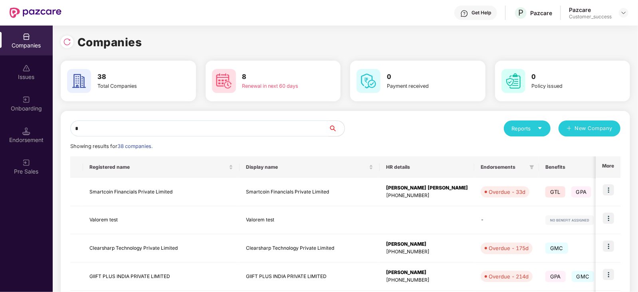
click at [286, 128] on input "*" at bounding box center [199, 129] width 258 height 16
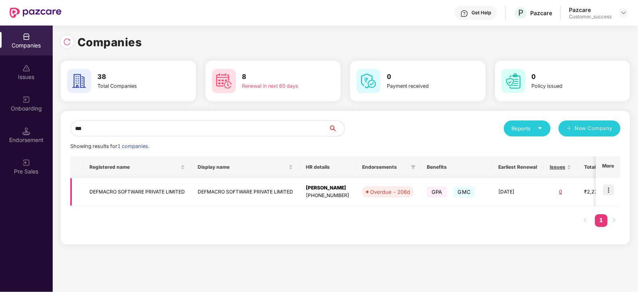
type input "***"
click at [611, 190] on img at bounding box center [608, 189] width 11 height 11
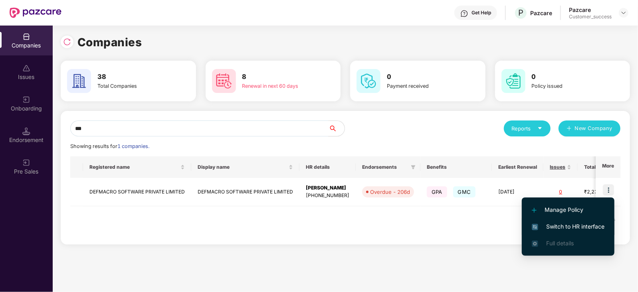
click at [587, 227] on span "Switch to HR interface" at bounding box center [568, 226] width 73 height 9
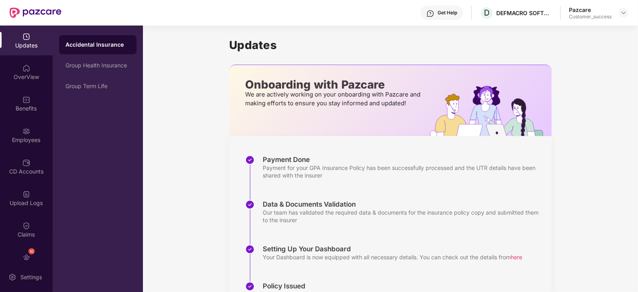
click at [37, 116] on div "Benefits" at bounding box center [26, 104] width 53 height 30
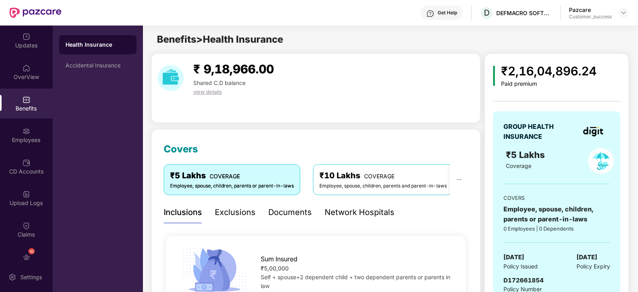
click at [303, 213] on div "Documents" at bounding box center [290, 212] width 44 height 12
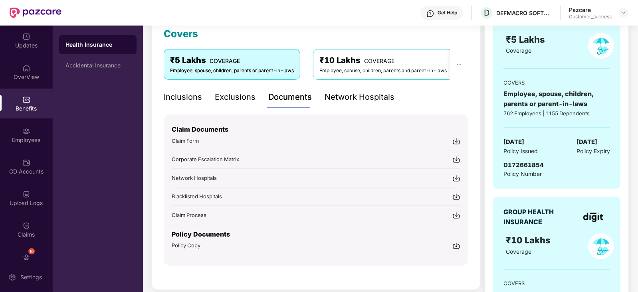
scroll to position [116, 0]
click at [184, 242] on span "Policy Copy" at bounding box center [186, 245] width 29 height 6
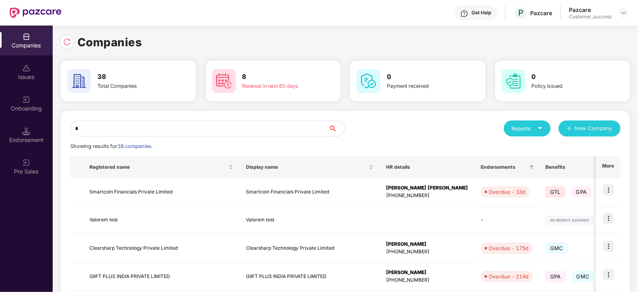
click at [249, 131] on input "*" at bounding box center [199, 129] width 258 height 16
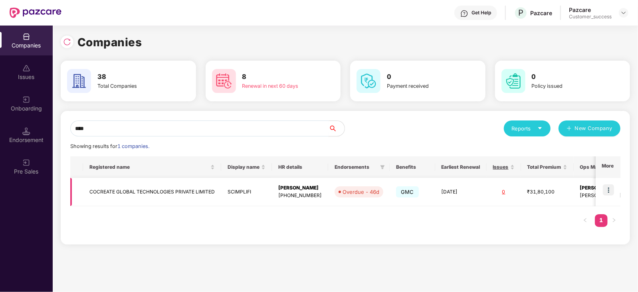
type input "****"
click at [607, 188] on img at bounding box center [608, 189] width 11 height 11
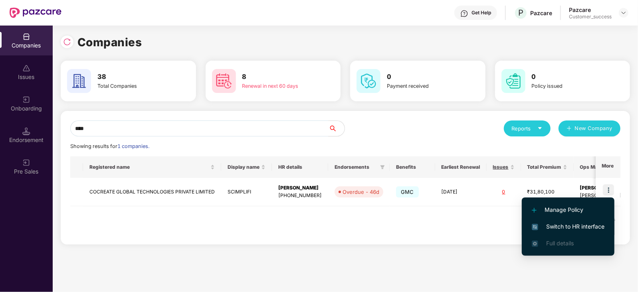
click at [580, 222] on span "Switch to HR interface" at bounding box center [568, 226] width 73 height 9
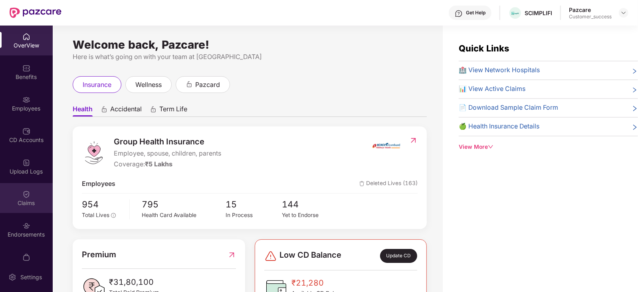
click at [34, 191] on div "Claims" at bounding box center [26, 198] width 53 height 30
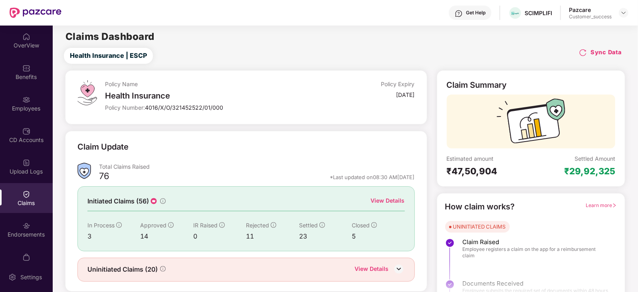
scroll to position [20, 0]
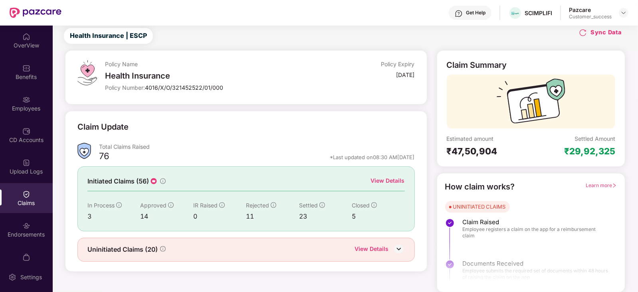
click at [393, 178] on div "View Details" at bounding box center [388, 180] width 34 height 9
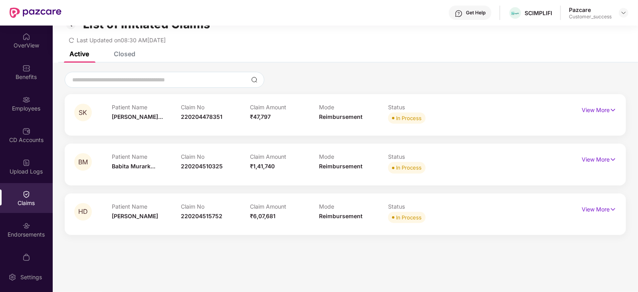
click at [125, 50] on div "List of Initiated Claims Last Updated on 08:30 AM, 11 Sep 2025" at bounding box center [345, 29] width 585 height 46
click at [130, 53] on div "Closed" at bounding box center [125, 54] width 22 height 8
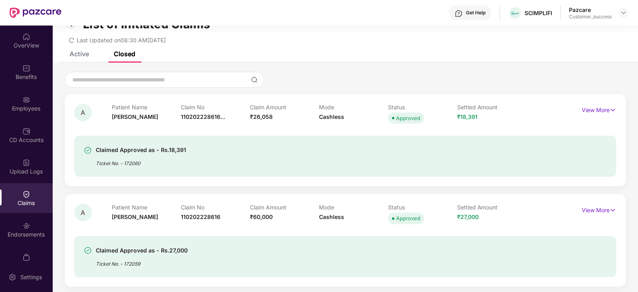
click at [130, 53] on div "Closed" at bounding box center [125, 54] width 22 height 8
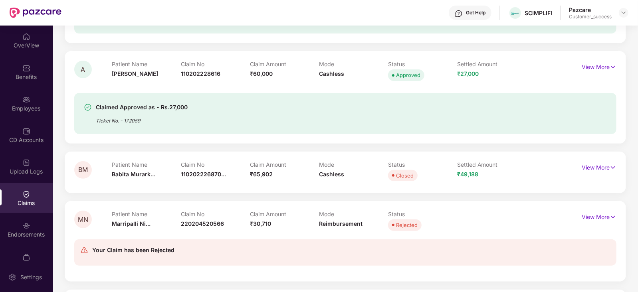
scroll to position [0, 0]
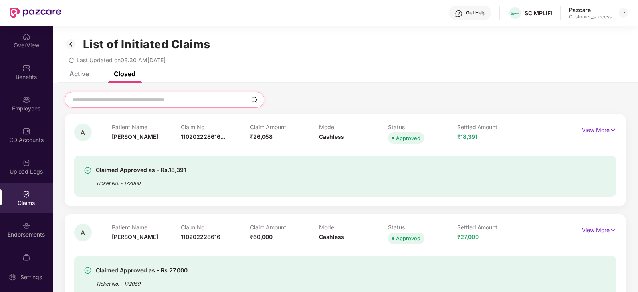
click at [169, 102] on input at bounding box center [159, 100] width 176 height 8
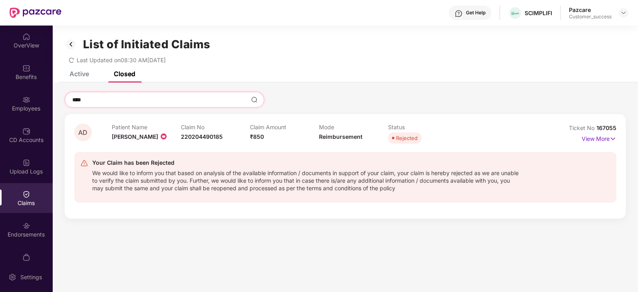
type input "****"
click at [601, 125] on span "167055" at bounding box center [606, 128] width 20 height 7
copy div "No 167055"
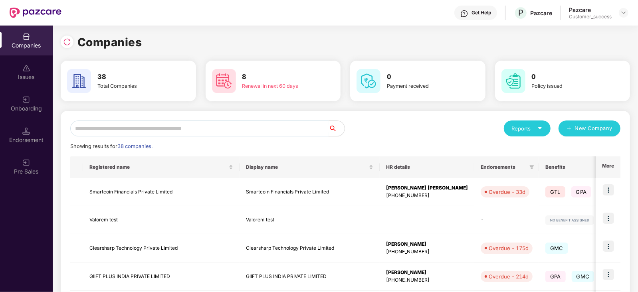
click at [276, 135] on input "text" at bounding box center [199, 129] width 258 height 16
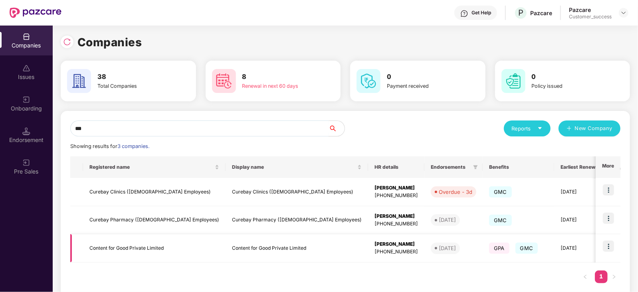
type input "***"
click at [611, 243] on img at bounding box center [608, 246] width 11 height 11
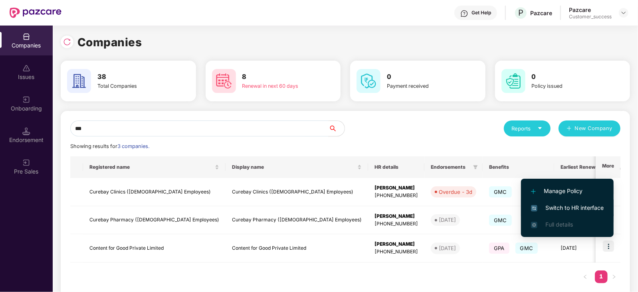
click at [585, 206] on span "Switch to HR interface" at bounding box center [567, 208] width 73 height 9
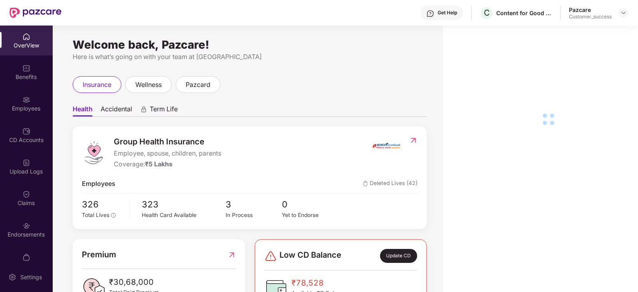
click at [44, 101] on div "Employees" at bounding box center [26, 104] width 53 height 30
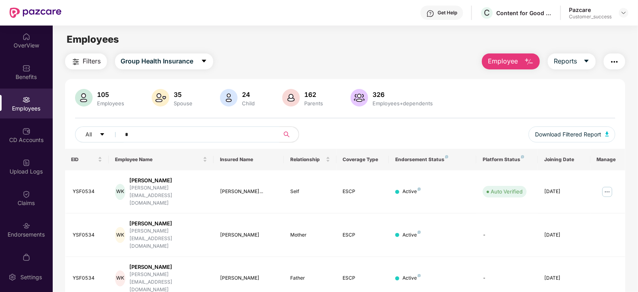
click at [235, 136] on input "*" at bounding box center [196, 135] width 143 height 12
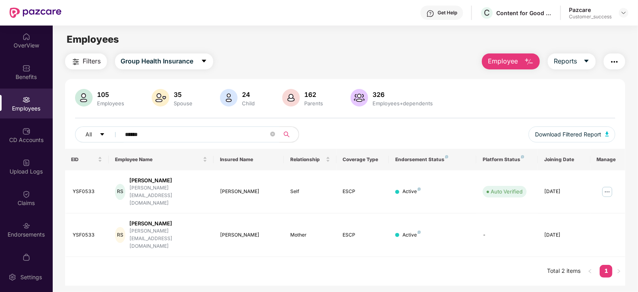
type input "******"
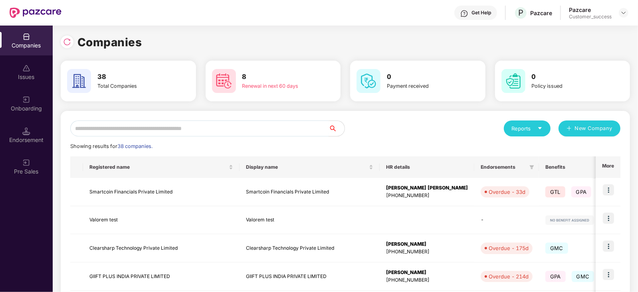
click at [226, 132] on input "text" at bounding box center [199, 129] width 258 height 16
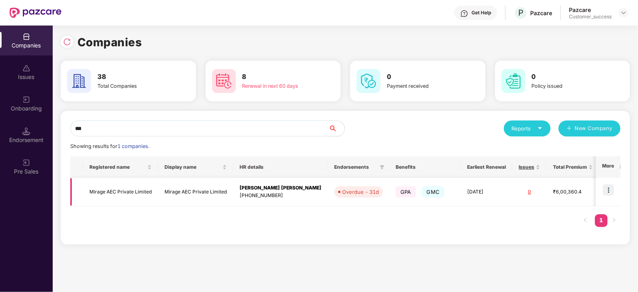
type input "***"
click at [609, 189] on img at bounding box center [608, 189] width 11 height 11
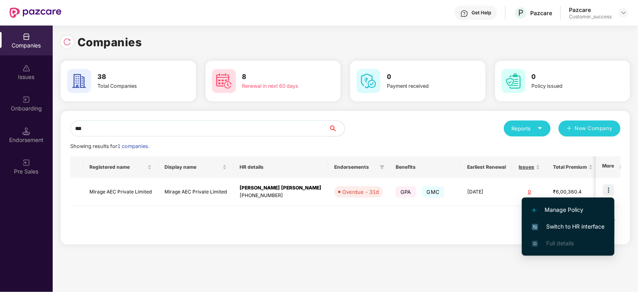
click at [571, 226] on span "Switch to HR interface" at bounding box center [568, 226] width 73 height 9
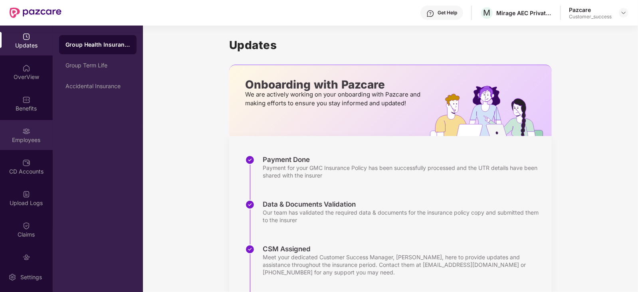
click at [22, 134] on img at bounding box center [26, 131] width 8 height 8
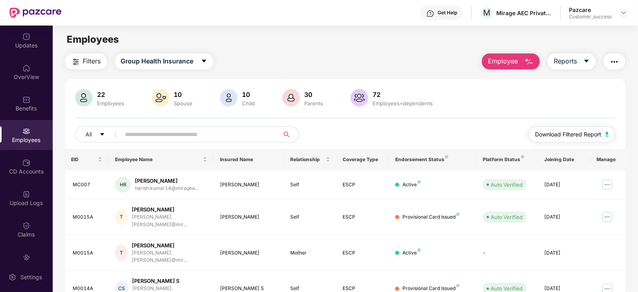
click at [578, 135] on span "Download Filtered Report" at bounding box center [568, 134] width 66 height 9
click at [349, 43] on div "Employees" at bounding box center [345, 39] width 585 height 15
